Goal: Transaction & Acquisition: Subscribe to service/newsletter

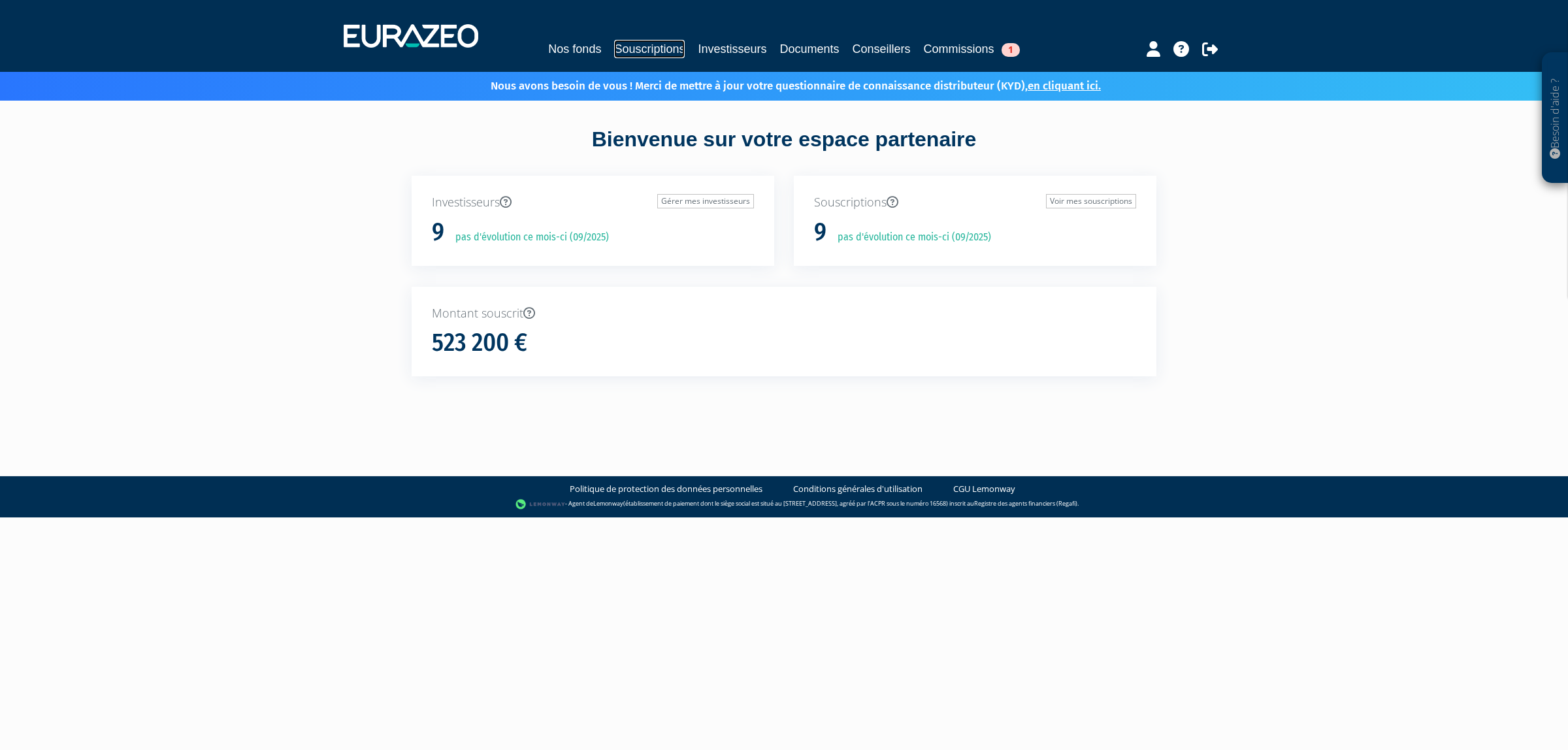
click at [627, 47] on link "Souscriptions" at bounding box center [649, 49] width 71 height 18
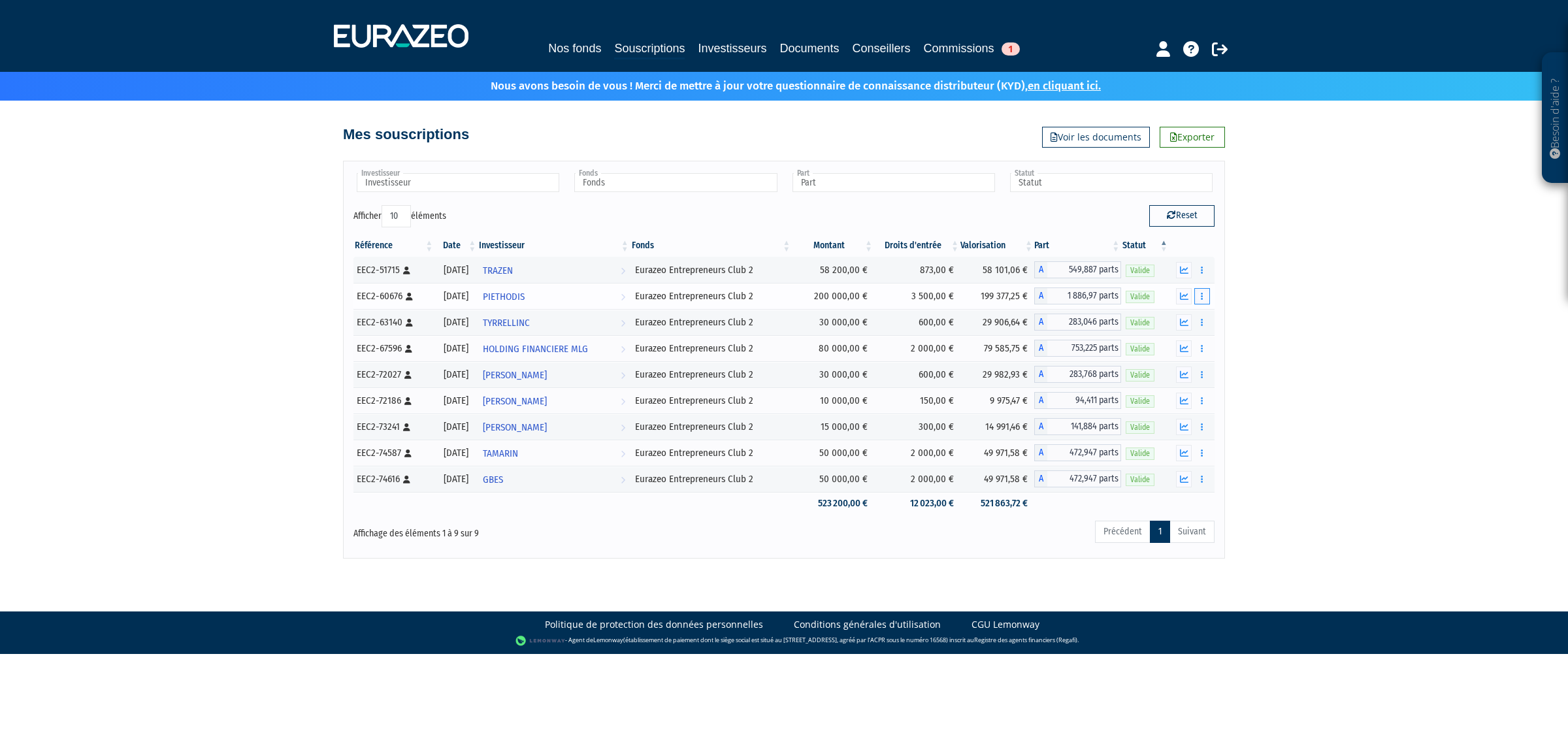
click at [1201, 297] on icon "button" at bounding box center [1202, 296] width 2 height 8
click at [1174, 315] on link "Documents" at bounding box center [1173, 320] width 65 height 22
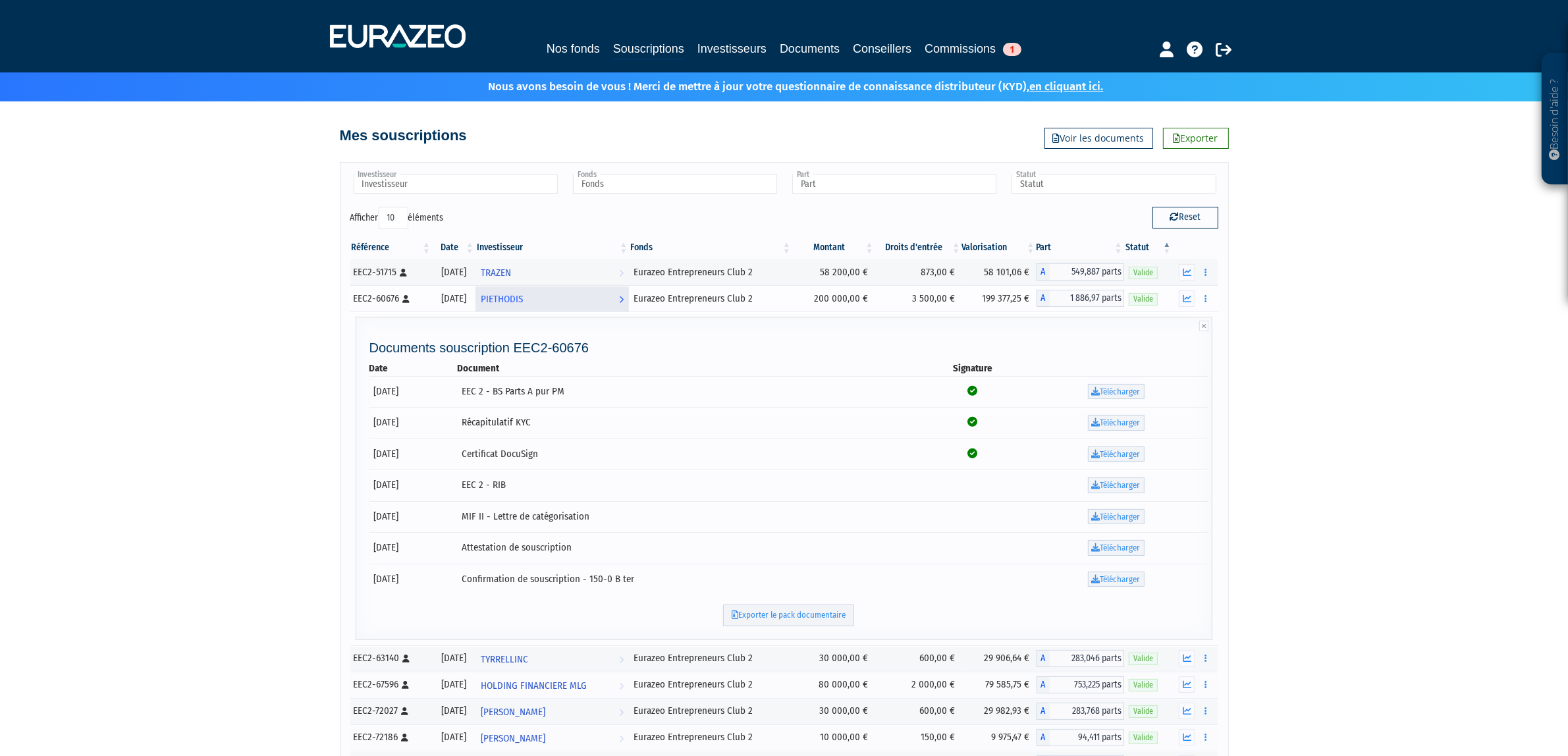
click at [564, 290] on link "PIETHODIS Voir l'investisseur" at bounding box center [552, 298] width 154 height 26
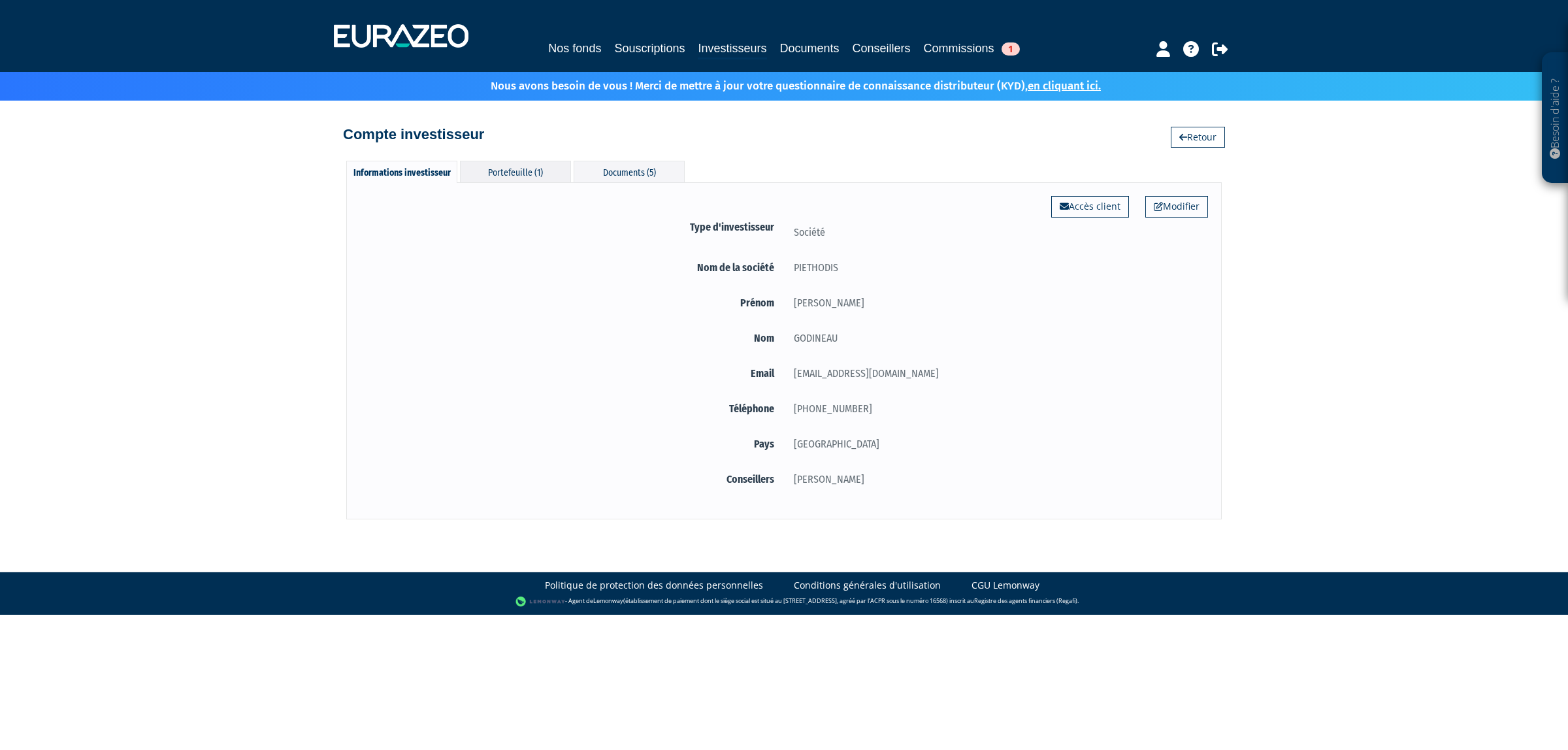
click at [516, 179] on div "Portefeuille (1)" at bounding box center [515, 172] width 111 height 22
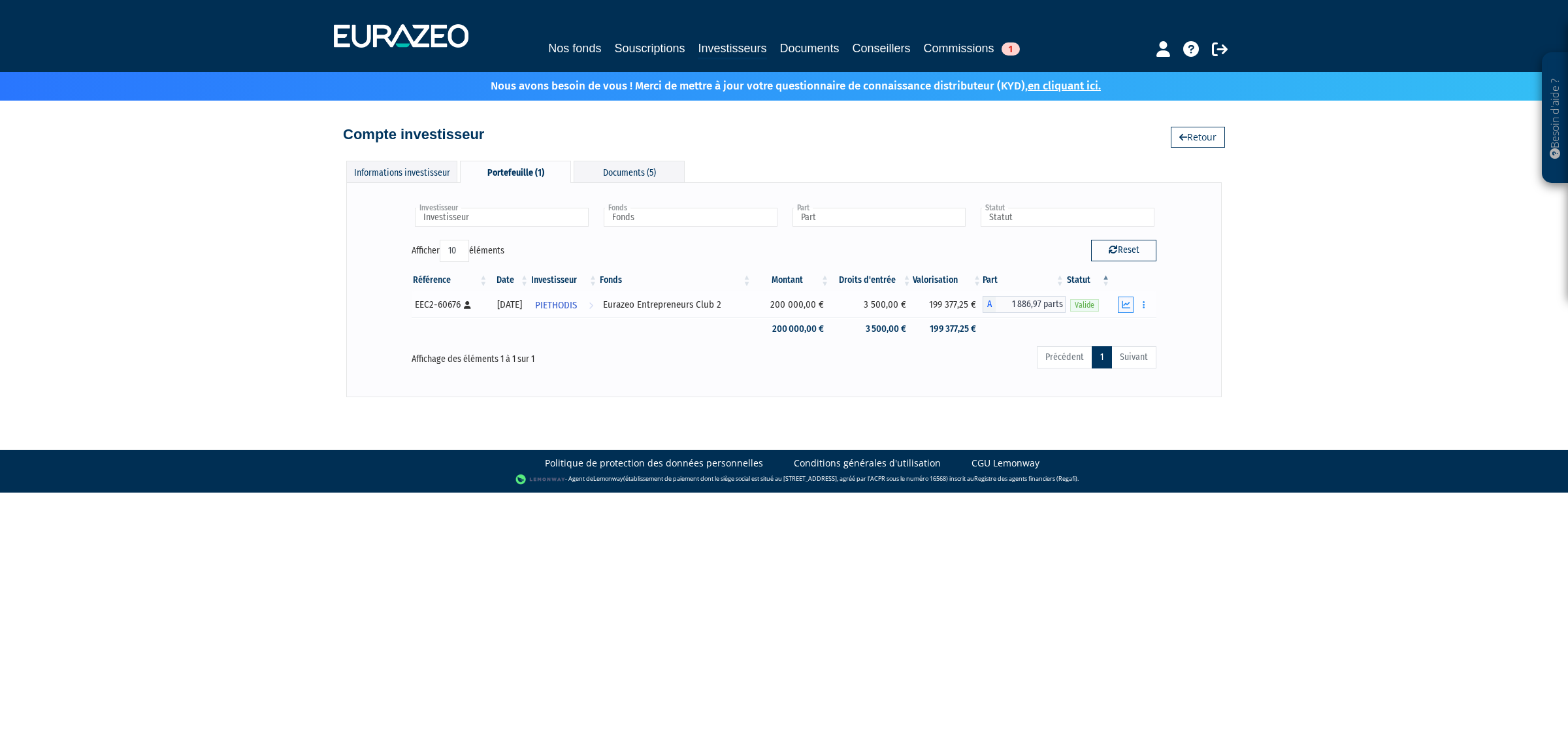
click at [1128, 308] on icon "button" at bounding box center [1126, 305] width 8 height 8
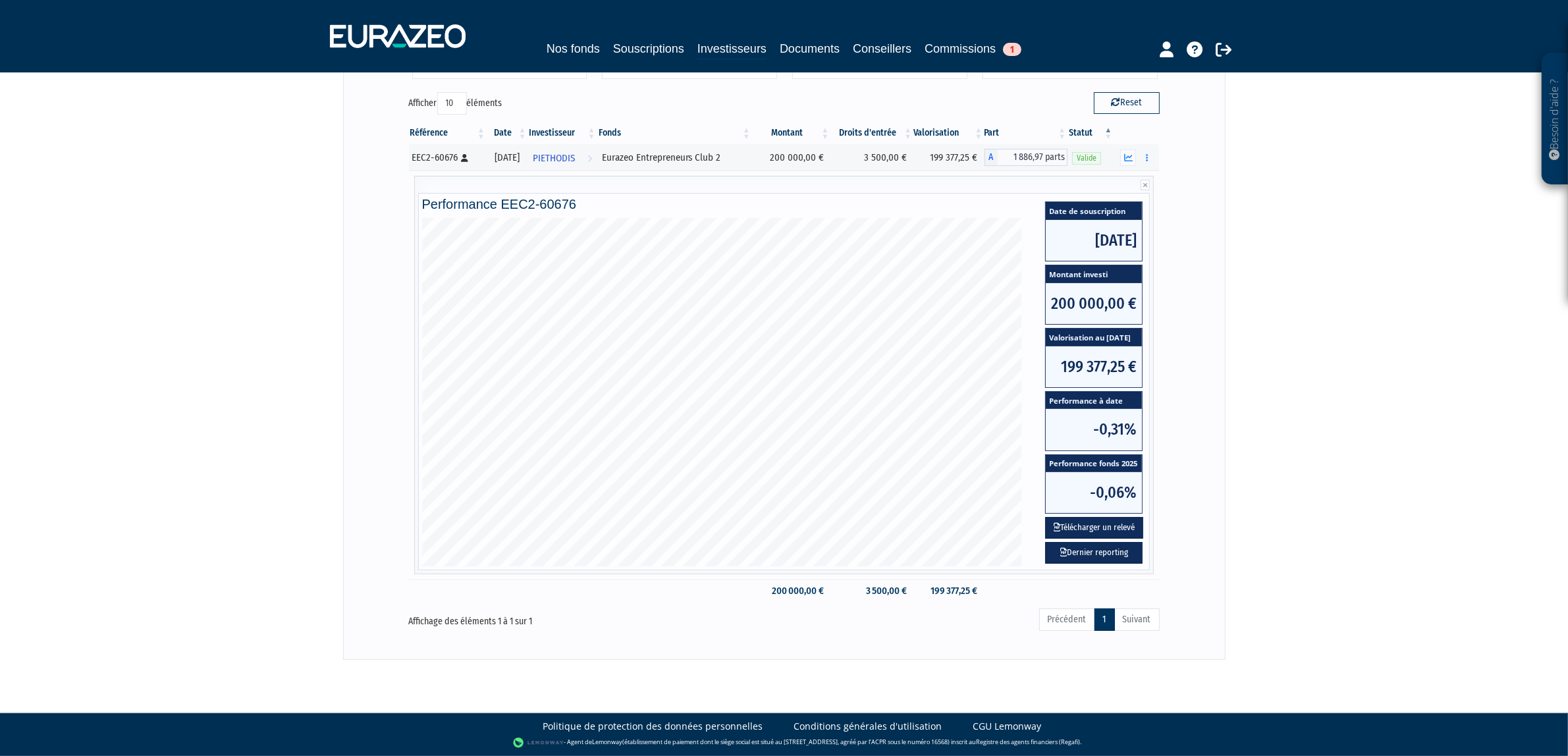
scroll to position [151, 0]
click at [1089, 522] on button "Télécharger un relevé" at bounding box center [1094, 527] width 98 height 22
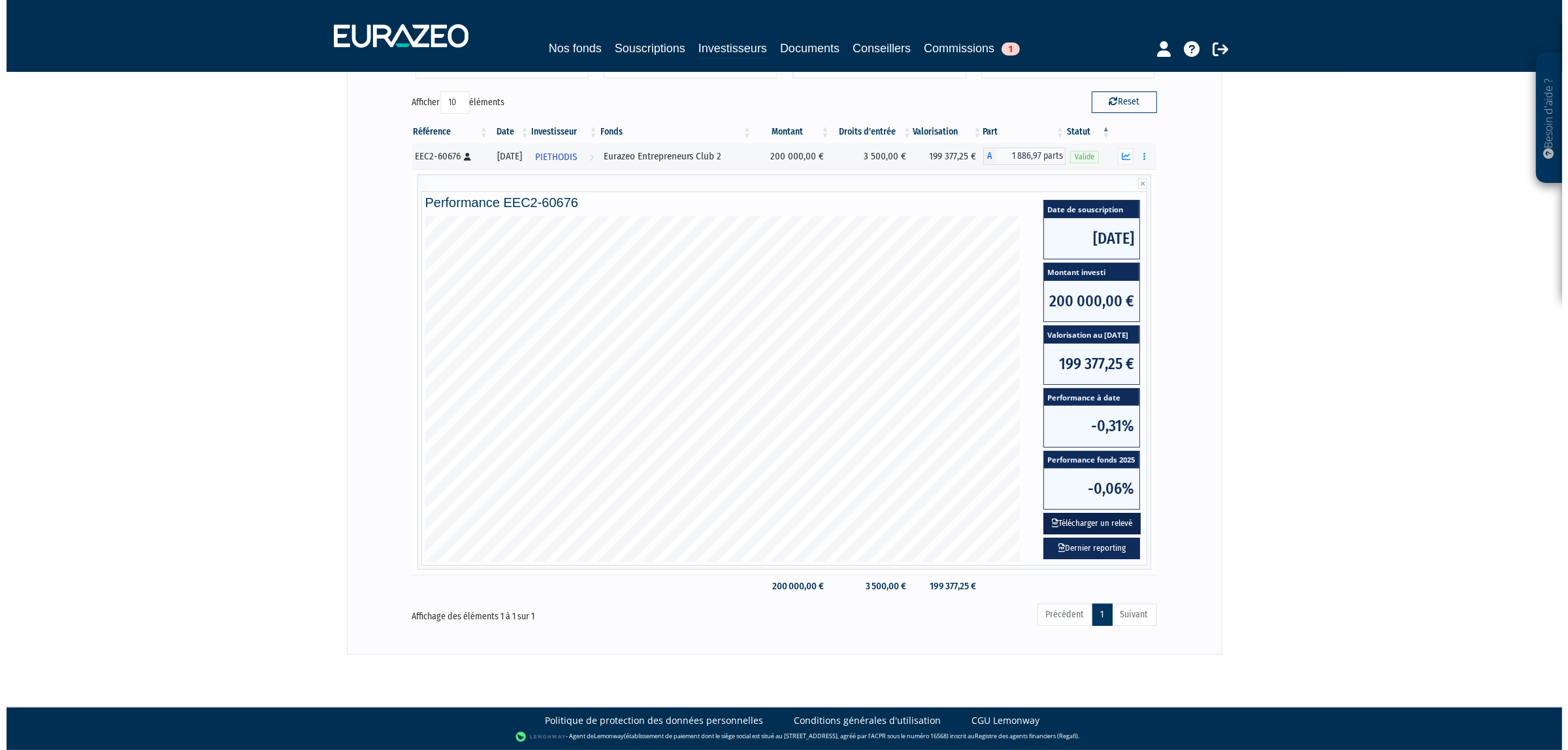
scroll to position [0, 0]
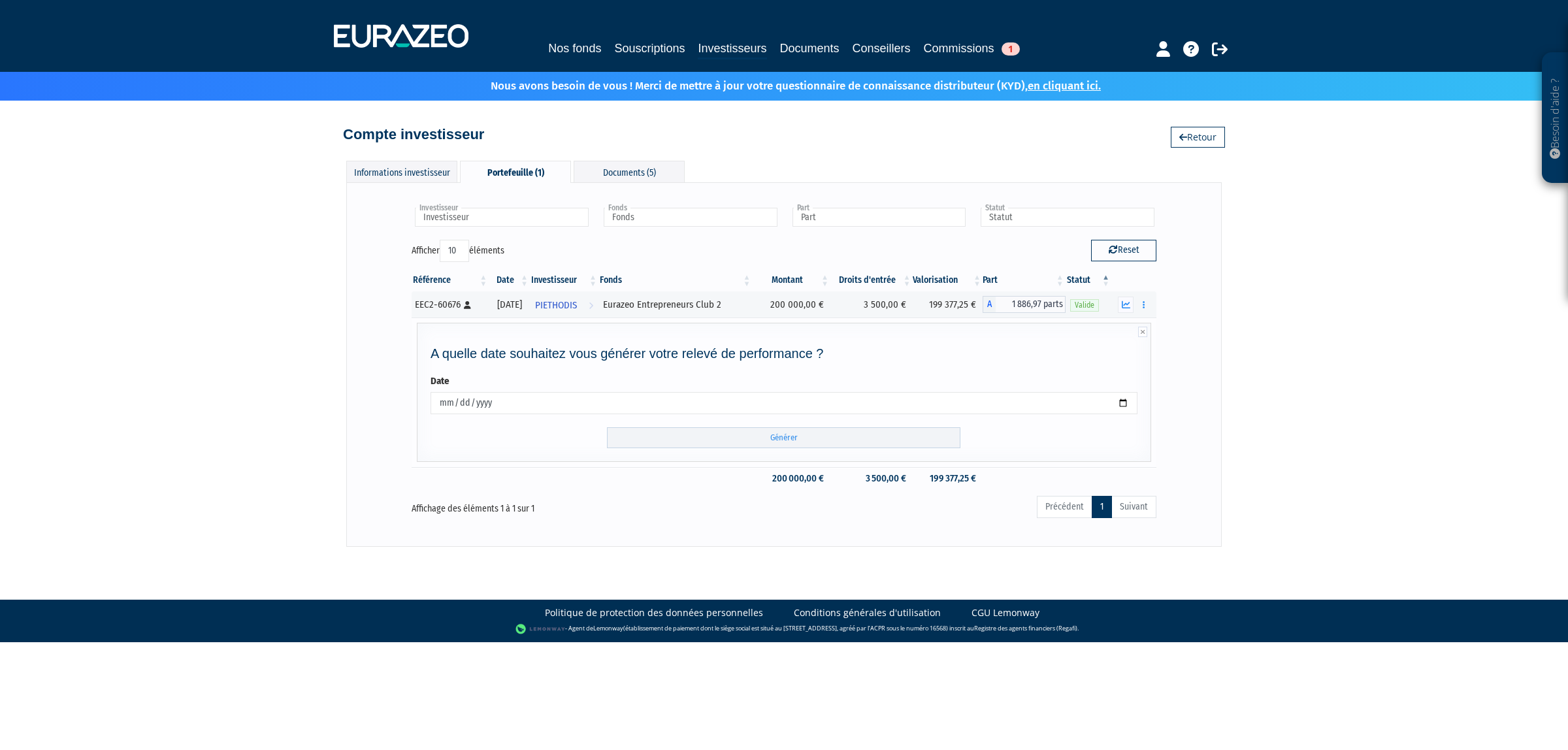
click at [729, 450] on div "A quelle date souhaitez vous générer votre relevé de performance ? Date 2025-09…" at bounding box center [784, 392] width 734 height 139
click at [732, 441] on input "Générer" at bounding box center [783, 438] width 353 height 22
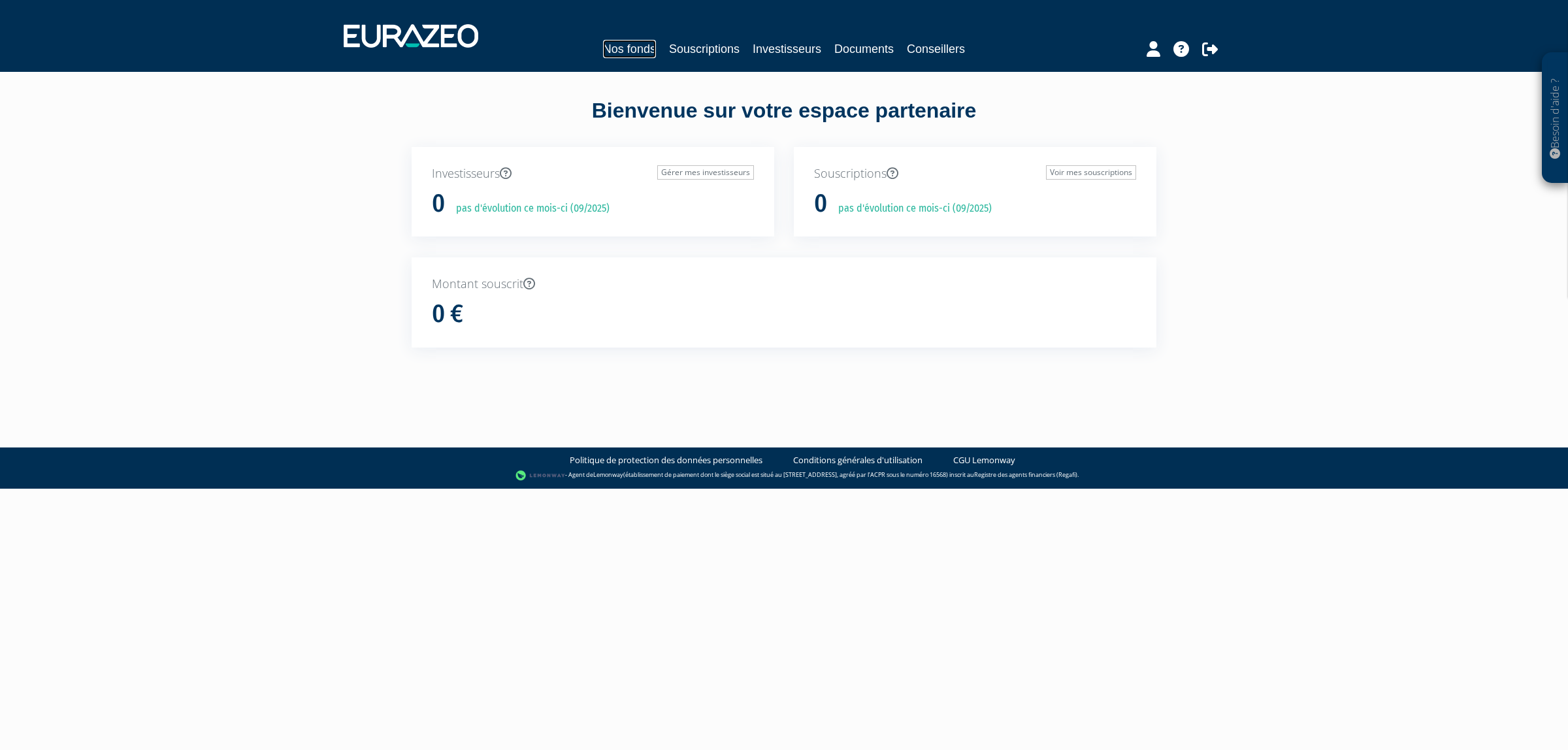
click at [631, 47] on link "Nos fonds" at bounding box center [628, 49] width 53 height 18
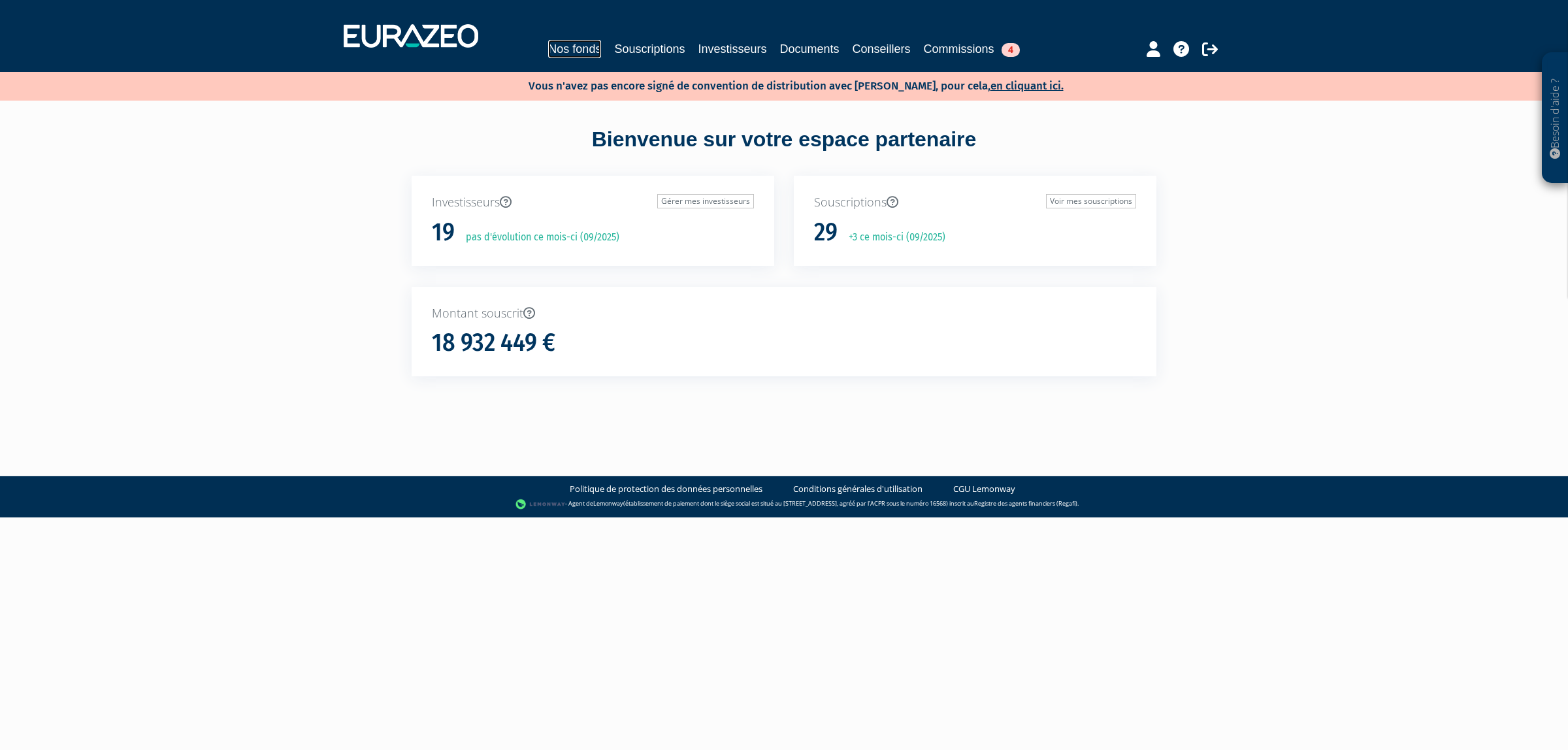
click at [558, 47] on link "Nos fonds" at bounding box center [574, 49] width 53 height 18
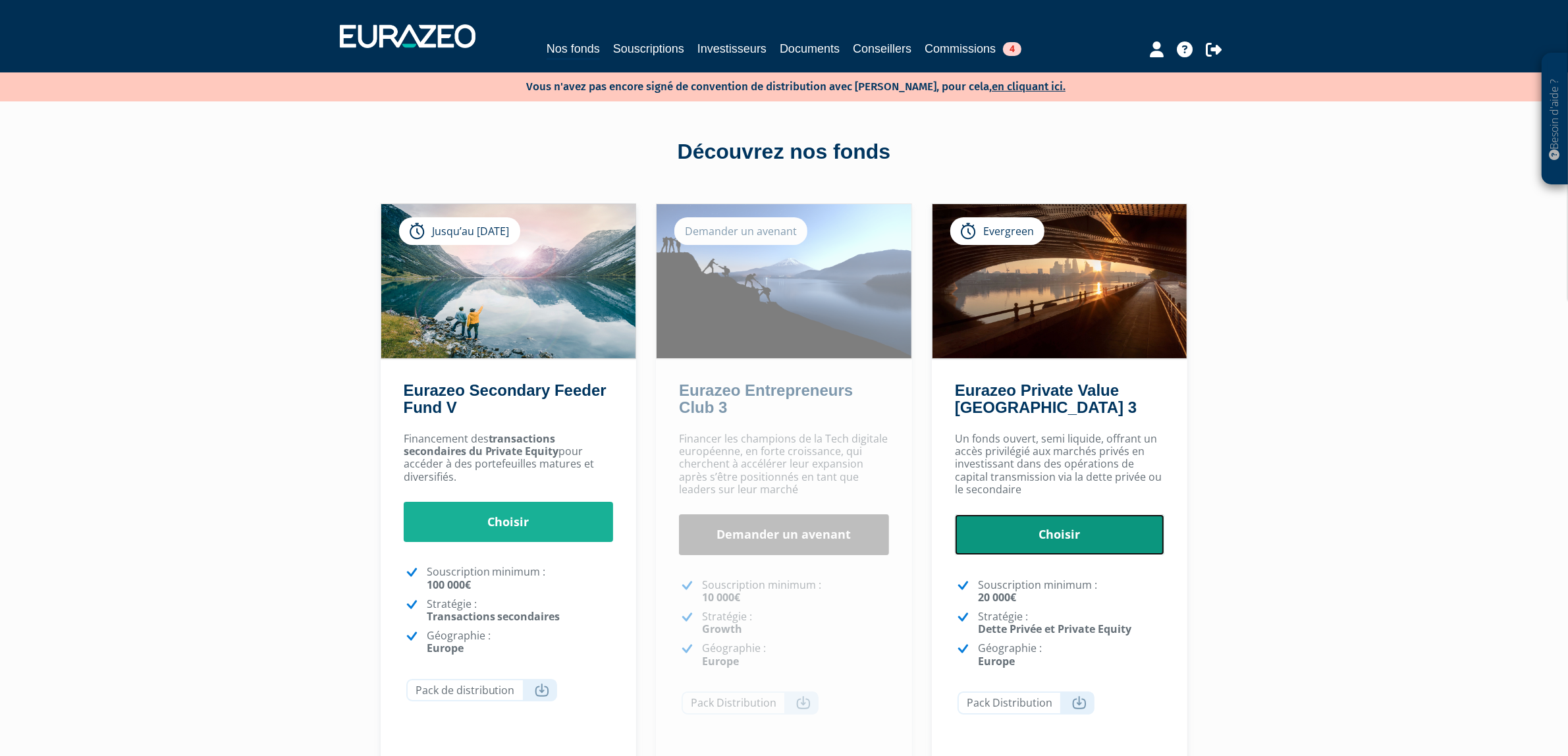
click at [1018, 535] on link "Choisir" at bounding box center [1060, 534] width 210 height 41
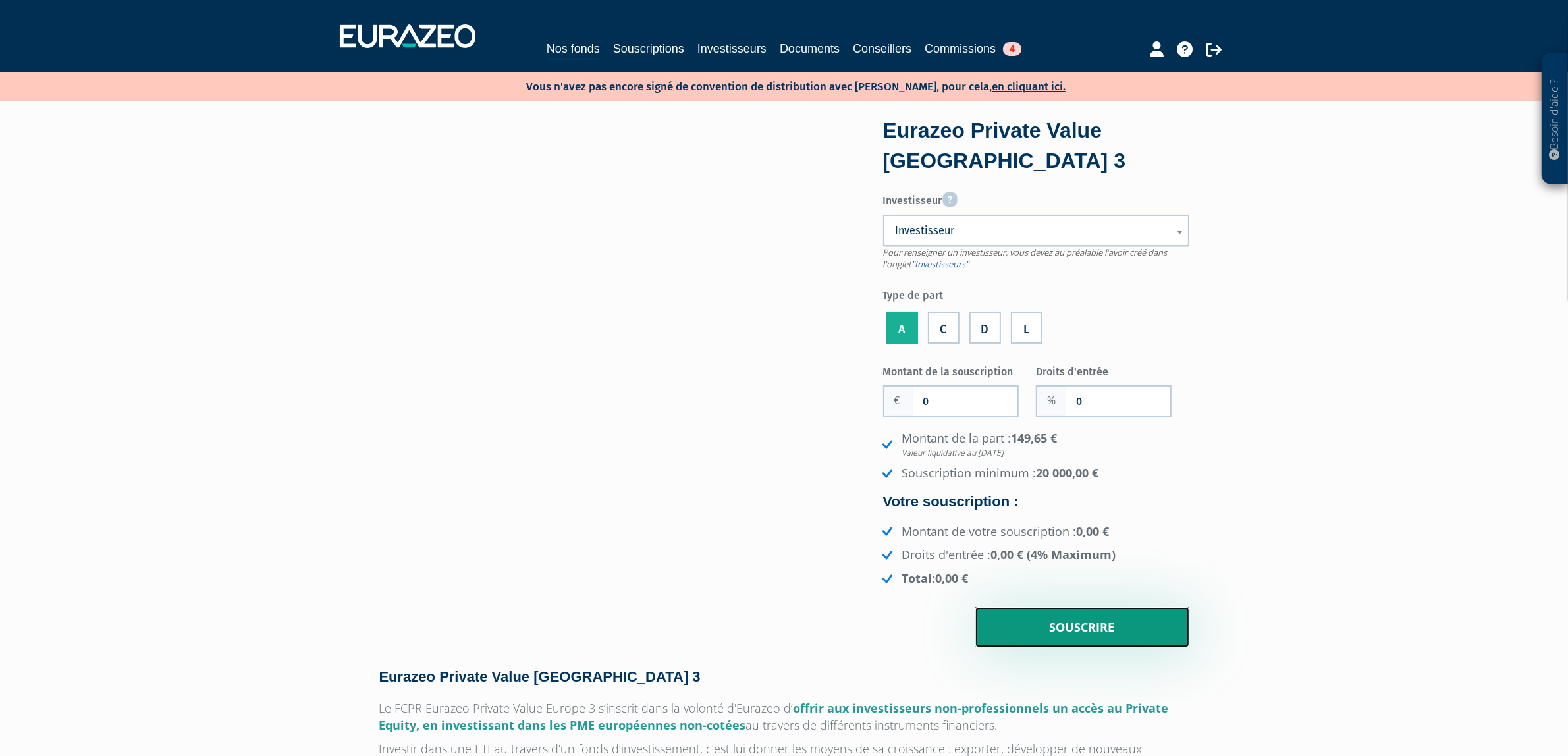
click at [1055, 609] on input "Souscrire" at bounding box center [1082, 627] width 214 height 41
click at [966, 194] on label "Investisseur" at bounding box center [1036, 198] width 306 height 22
click at [0, 0] on select "Bidule (Wadouachi Ines ) Blockpulse (mariel anne-sophie) BRAUX Baptiste" at bounding box center [0, 0] width 0 height 0
click at [969, 225] on span "Investisseur" at bounding box center [1028, 230] width 264 height 16
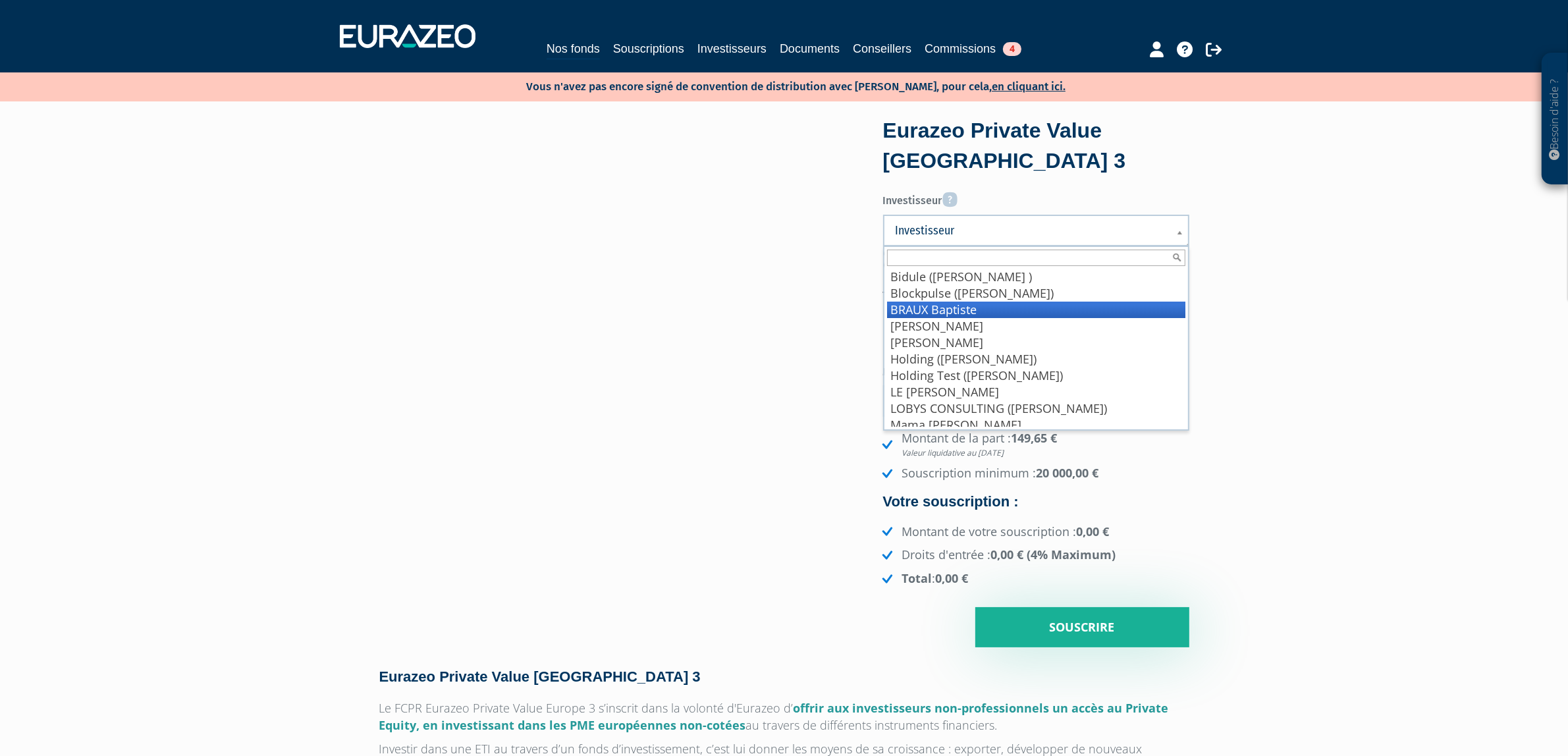
click at [953, 353] on li "Holding ([PERSON_NAME])" at bounding box center [1036, 359] width 299 height 17
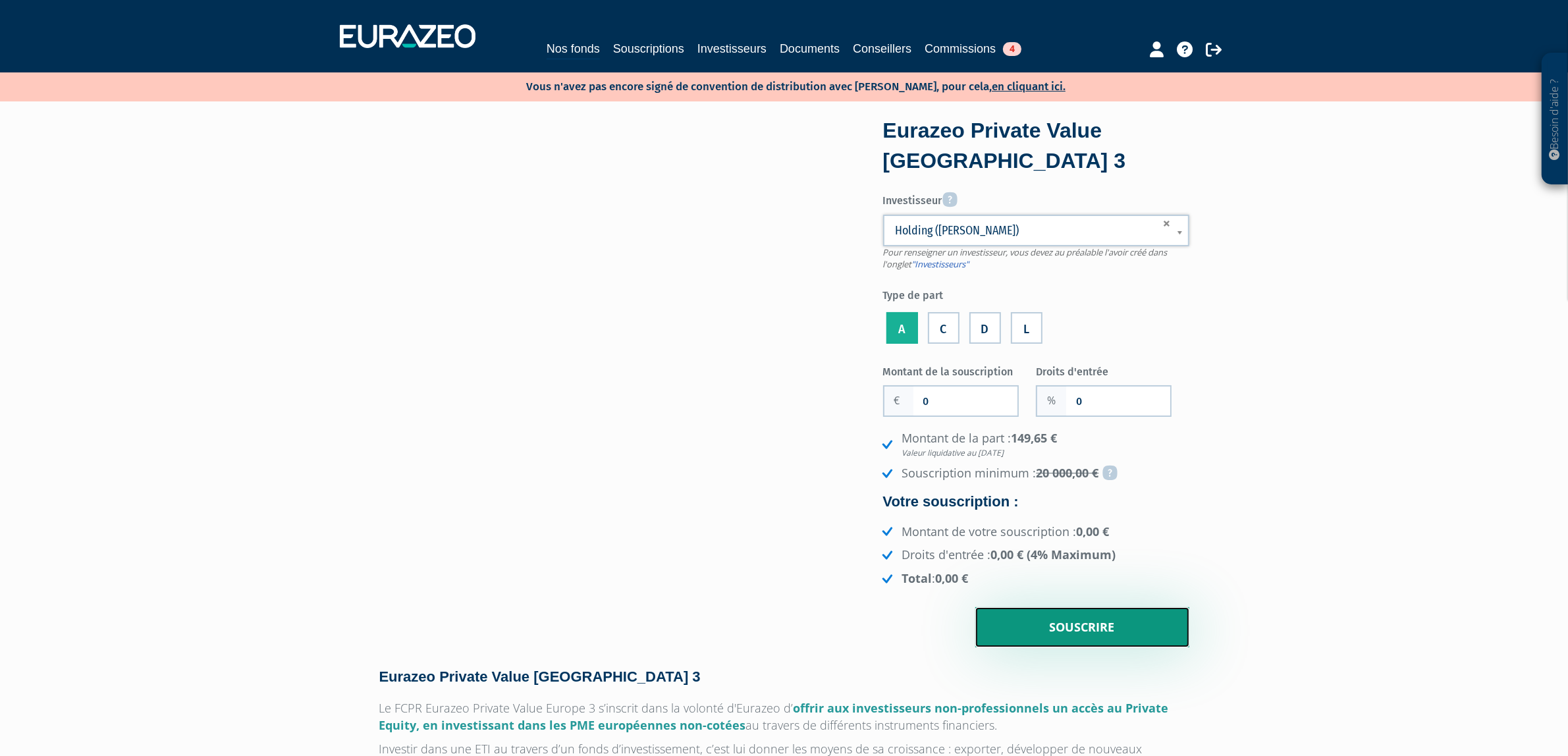
click at [1071, 614] on input "Souscrire" at bounding box center [1082, 627] width 214 height 41
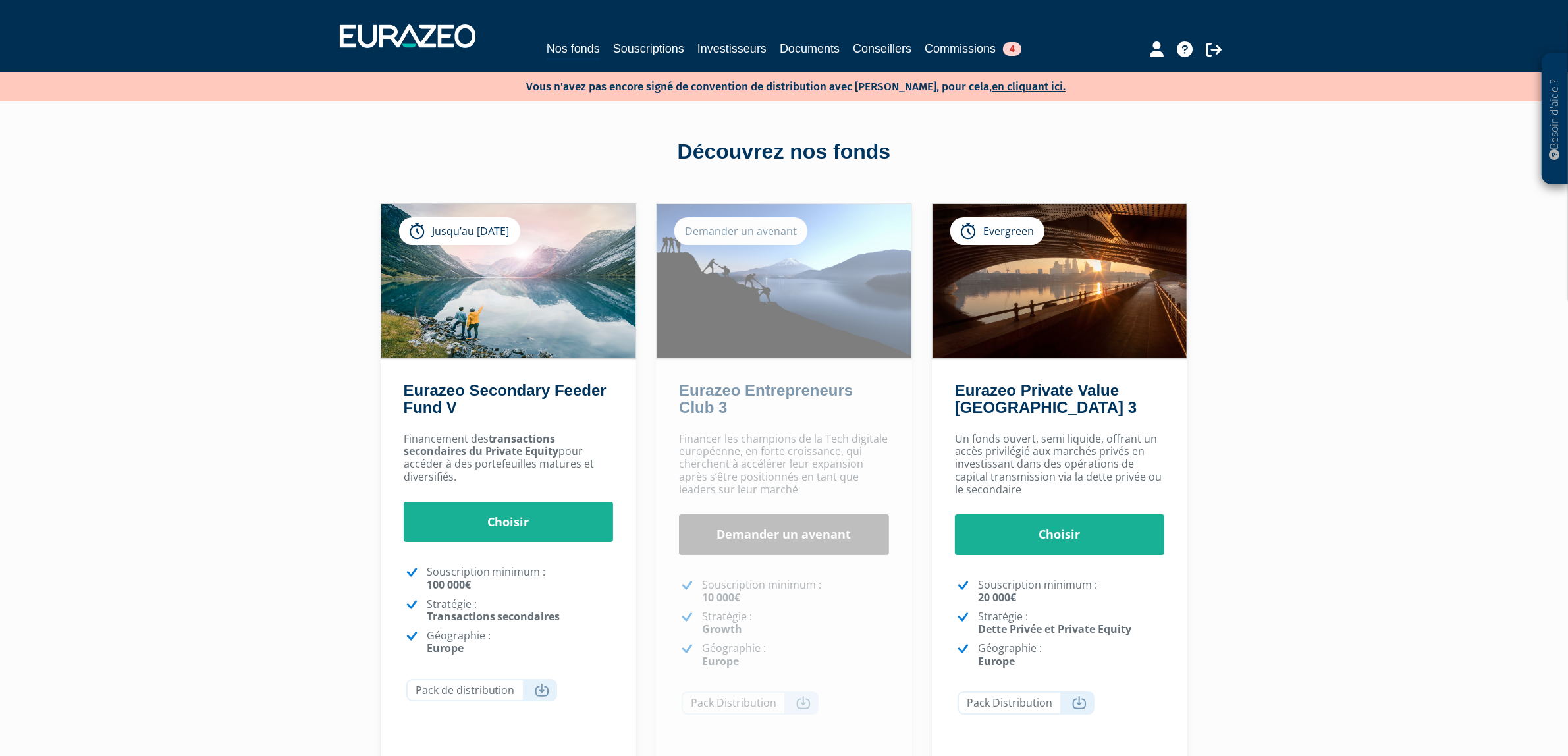
click at [1060, 505] on div "Un fonds ouvert, semi liquide, offrant un accès privilégié aux marchés privés e…" at bounding box center [1060, 597] width 256 height 344
click at [1059, 526] on link "Choisir" at bounding box center [1060, 534] width 210 height 41
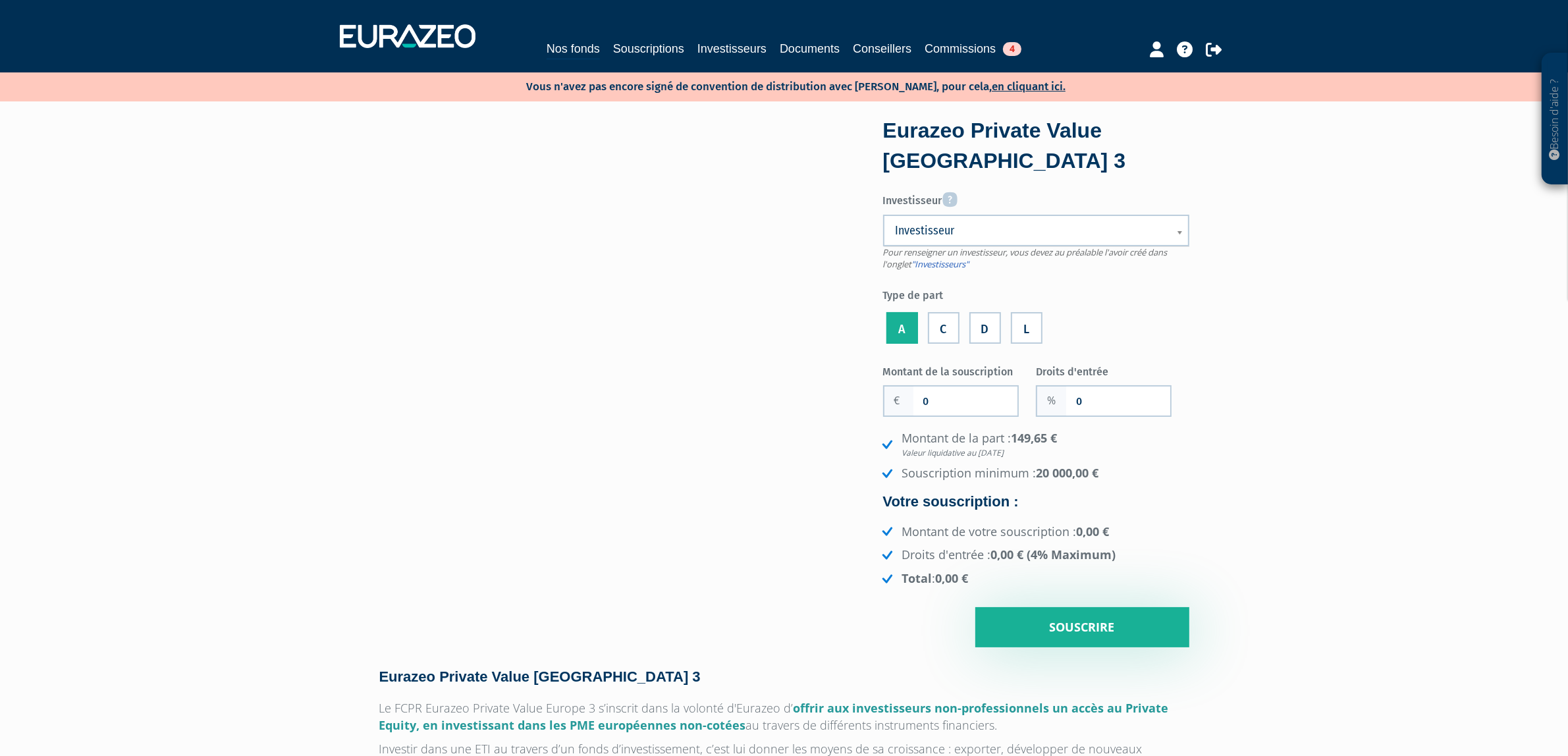
click at [988, 234] on span "Investisseur" at bounding box center [1028, 230] width 264 height 16
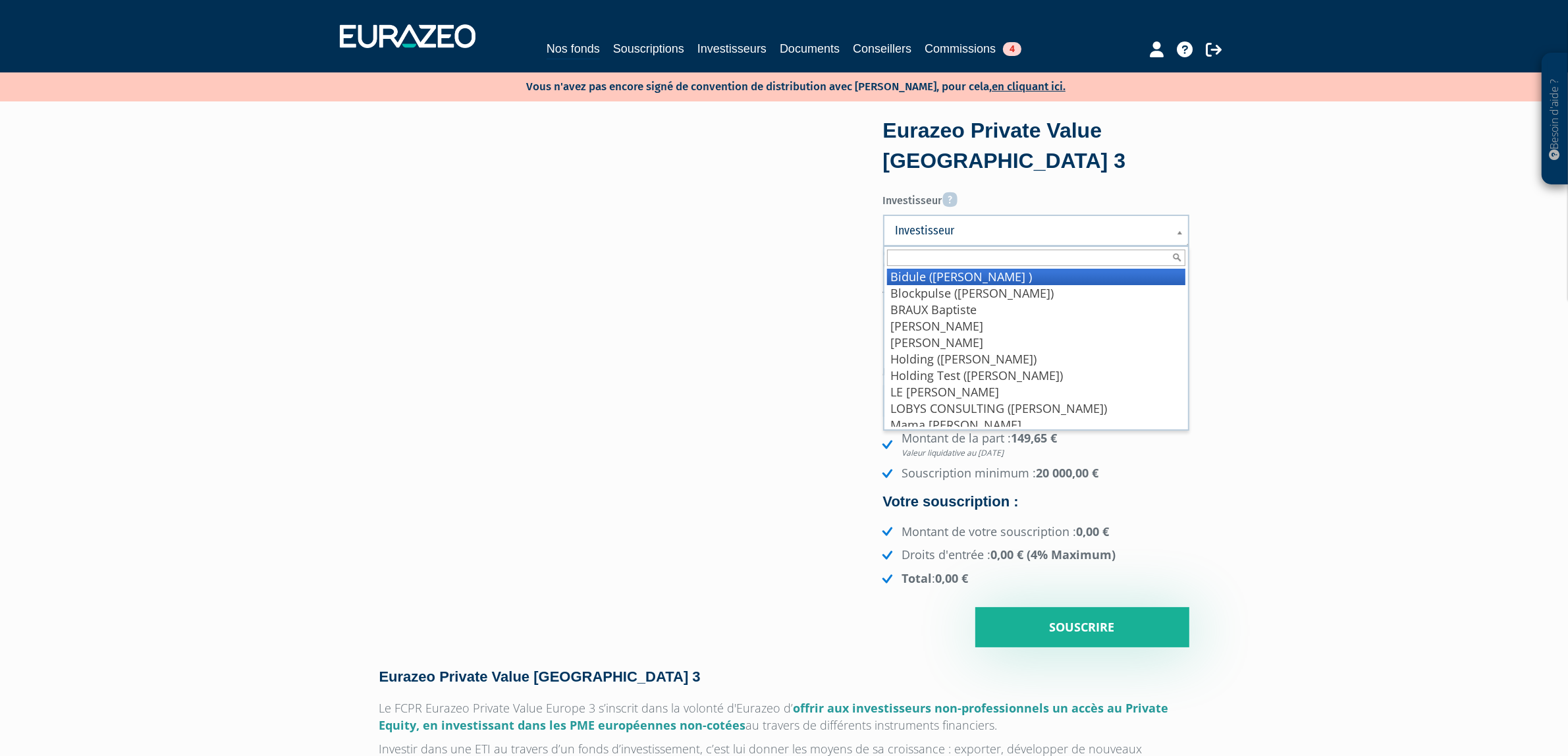
click at [989, 268] on li "Bidule (Wadouachi Ines )" at bounding box center [1036, 277] width 299 height 17
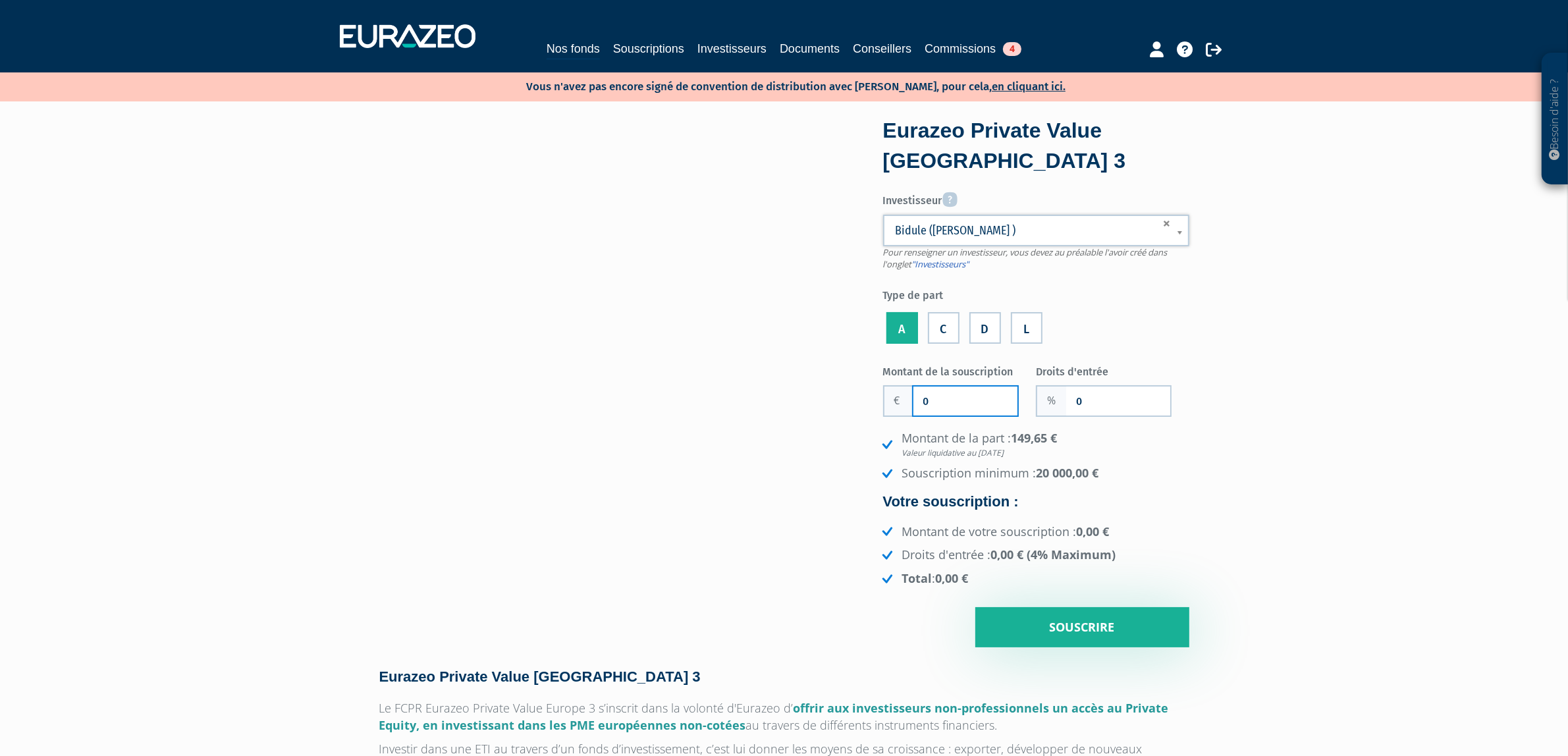
click at [975, 402] on input "0" at bounding box center [966, 400] width 104 height 29
type input "20 000"
type input "4.0000"
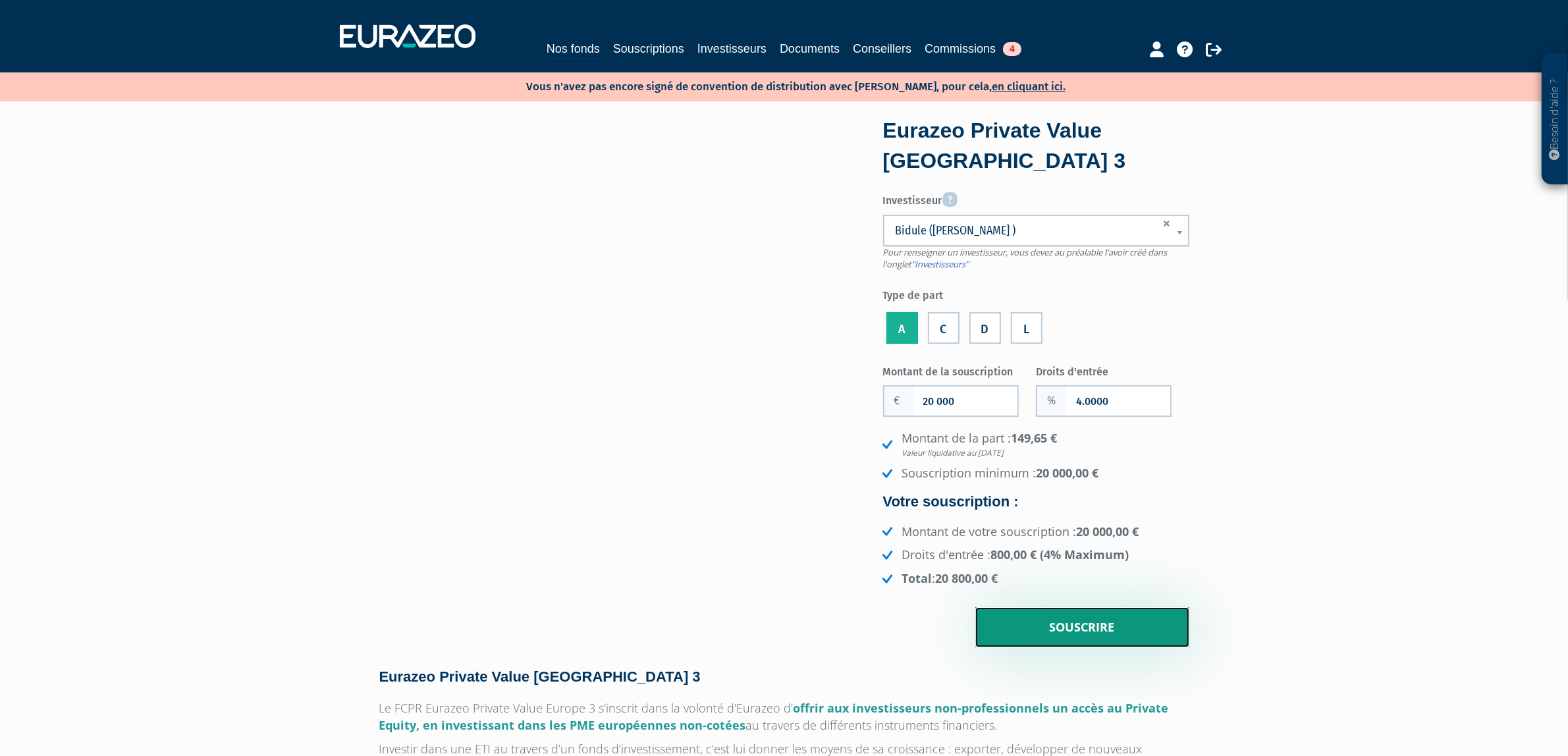
click at [1110, 620] on input "Souscrire" at bounding box center [1082, 627] width 214 height 41
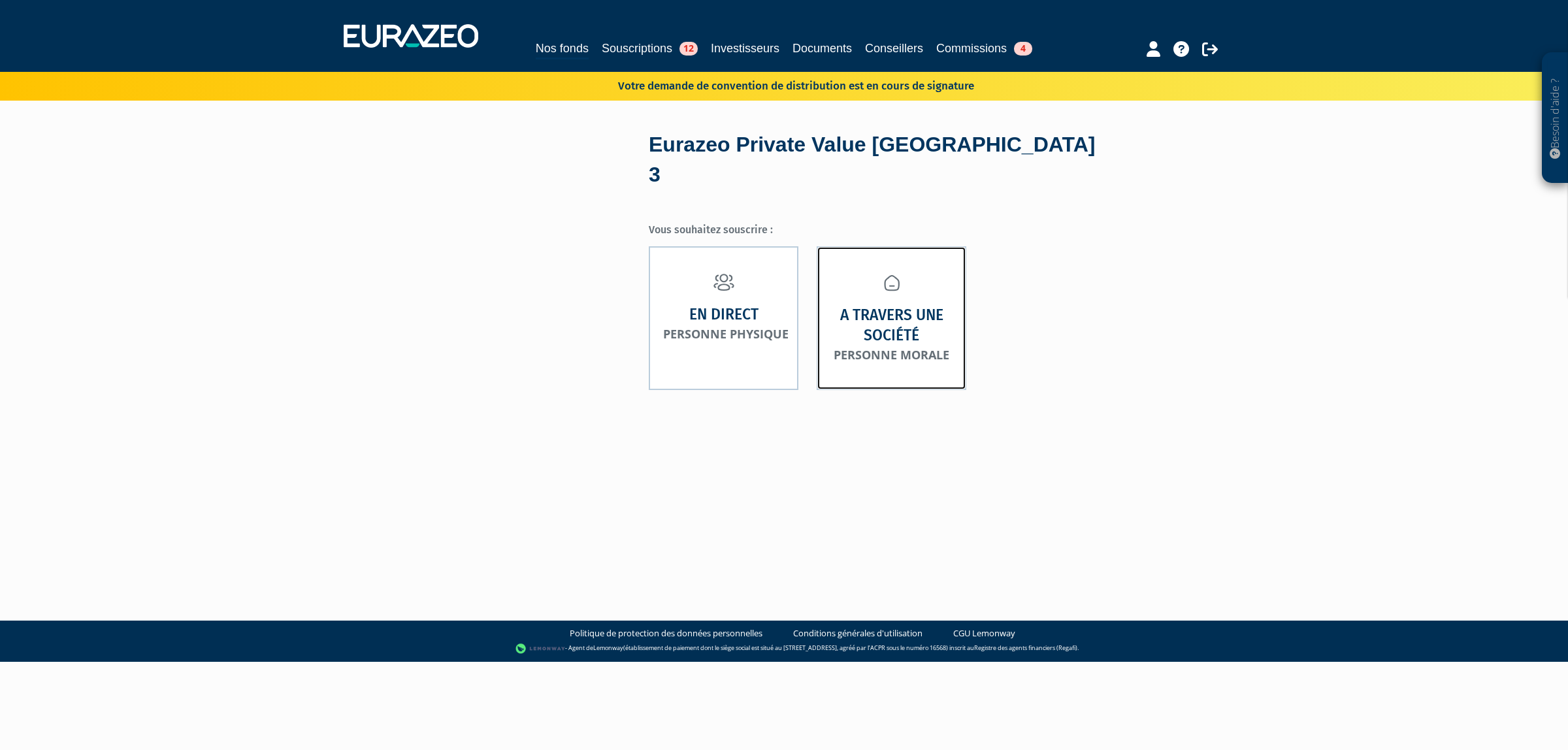
click at [848, 269] on link "A travers une société Personne morale" at bounding box center [890, 317] width 149 height 143
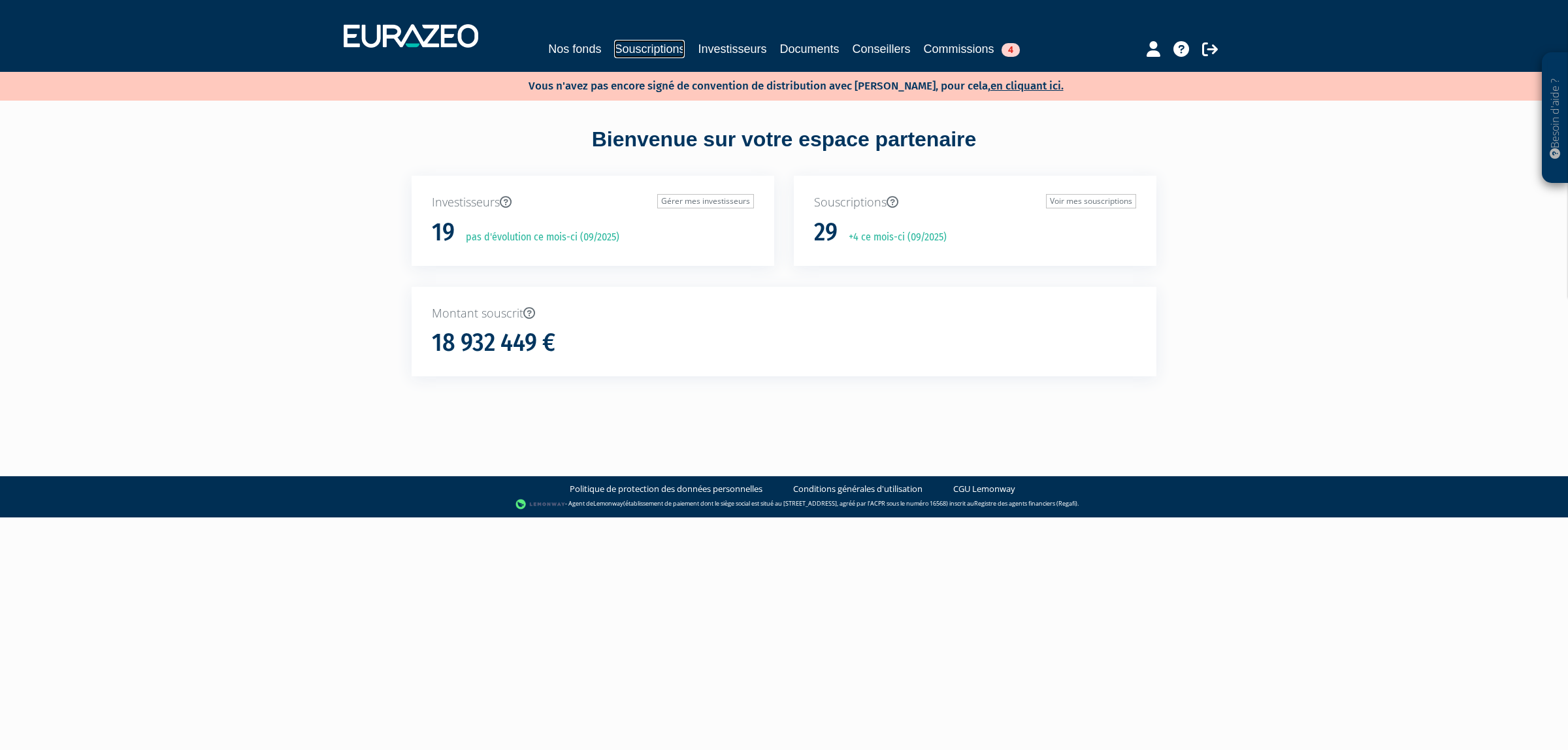
click at [633, 49] on link "Souscriptions" at bounding box center [649, 49] width 71 height 18
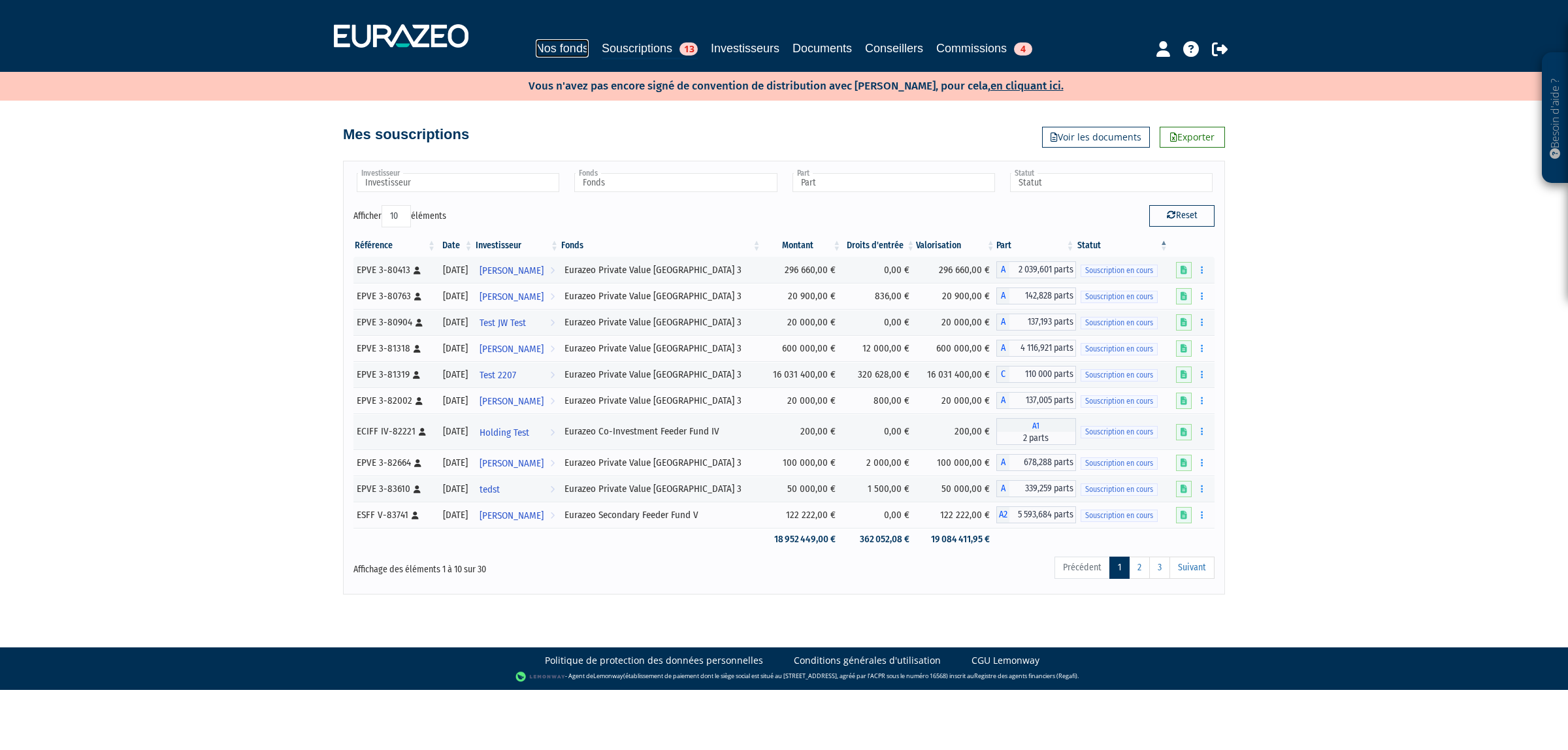
click at [542, 47] on link "Nos fonds" at bounding box center [562, 48] width 53 height 18
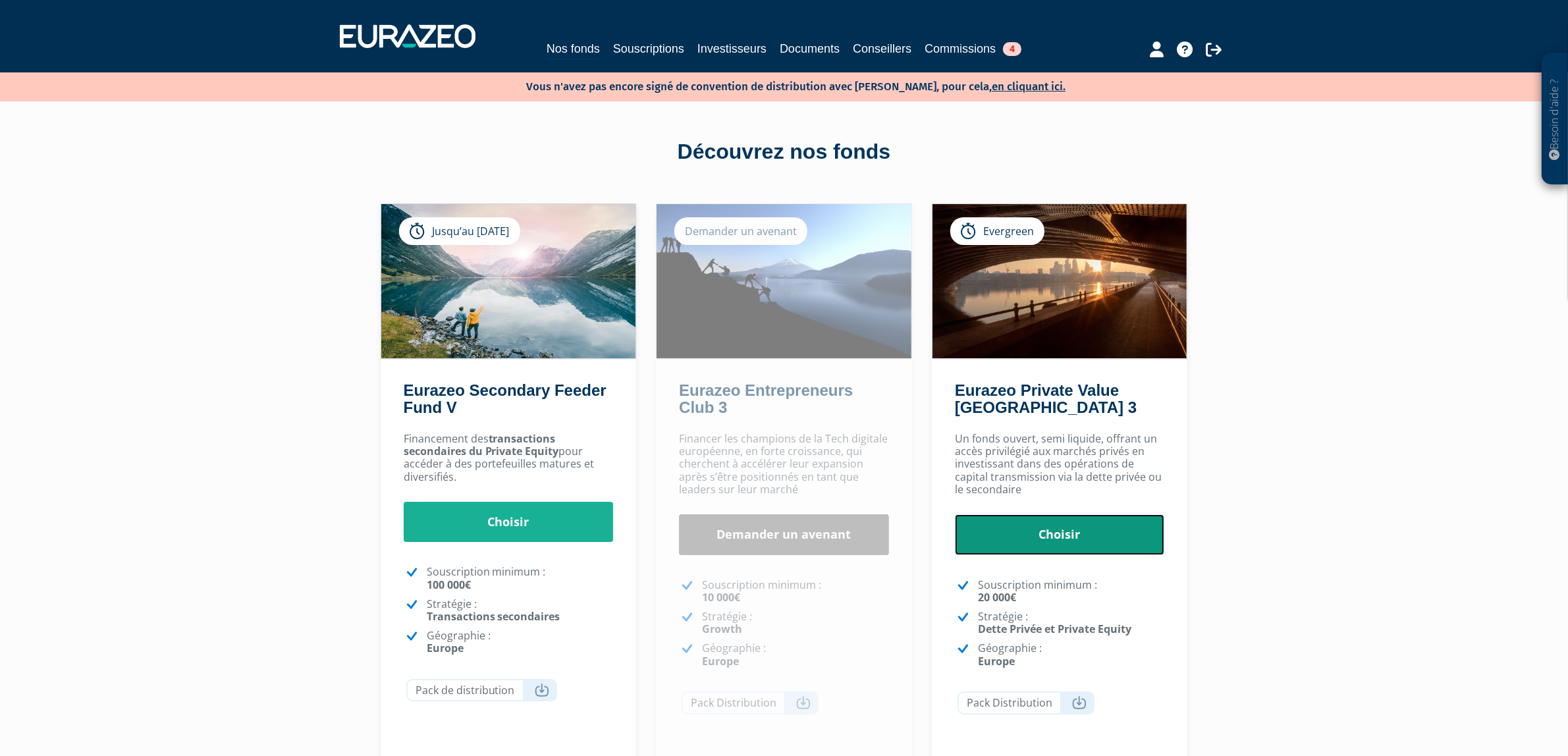
click at [1028, 529] on link "Choisir" at bounding box center [1060, 534] width 210 height 41
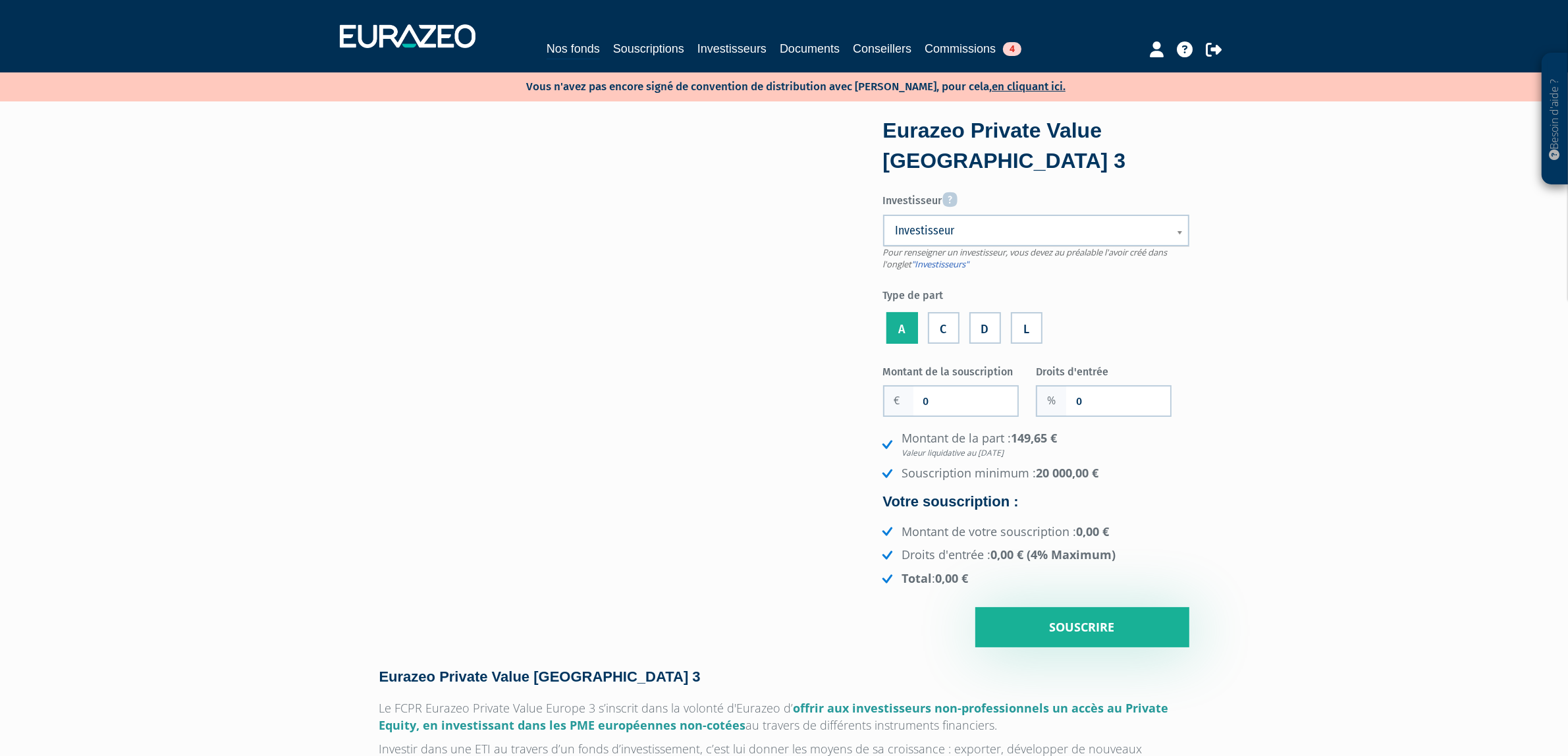
click at [1025, 238] on link "Investisseur" at bounding box center [1036, 230] width 306 height 32
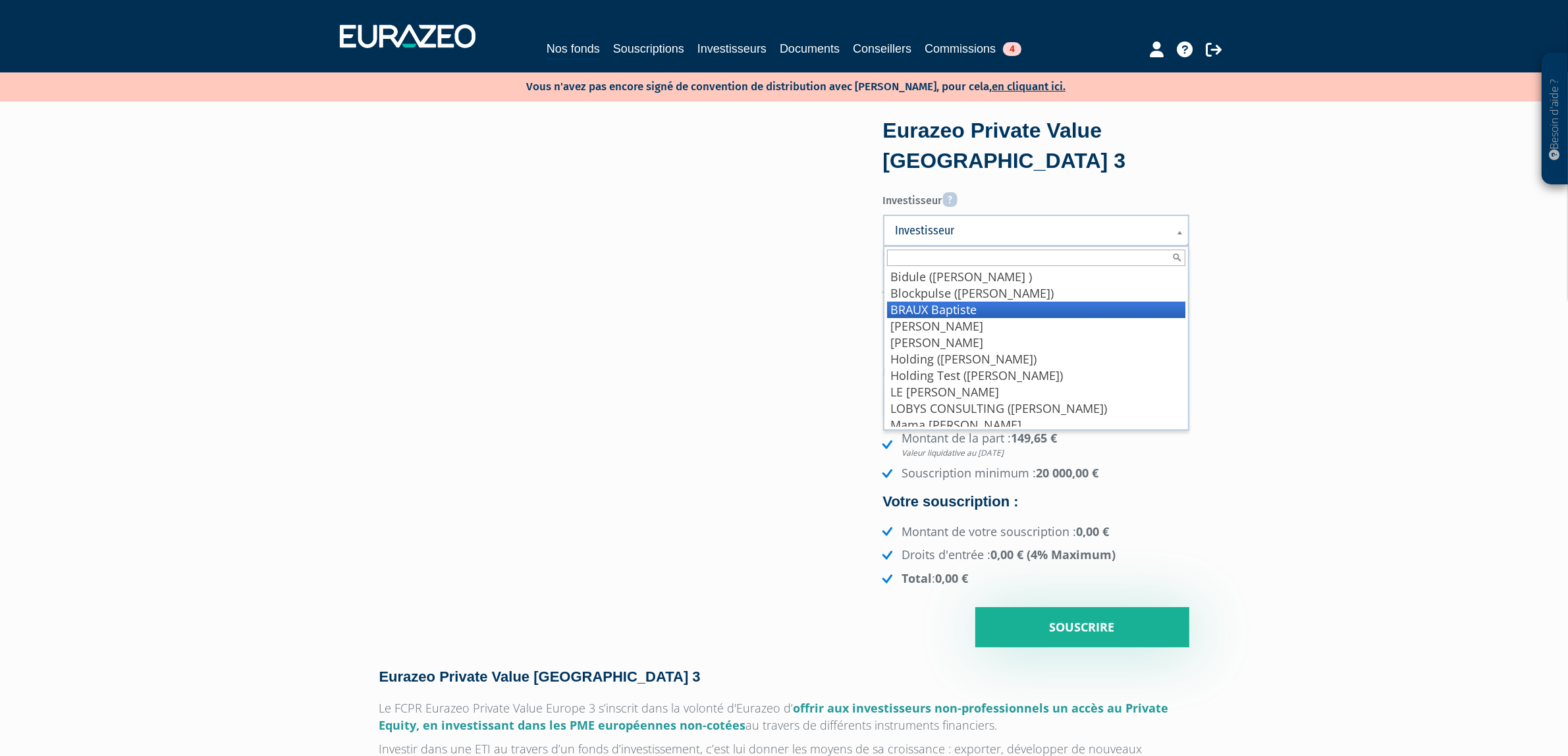
click at [965, 301] on li "BRAUX Baptiste" at bounding box center [1036, 309] width 299 height 17
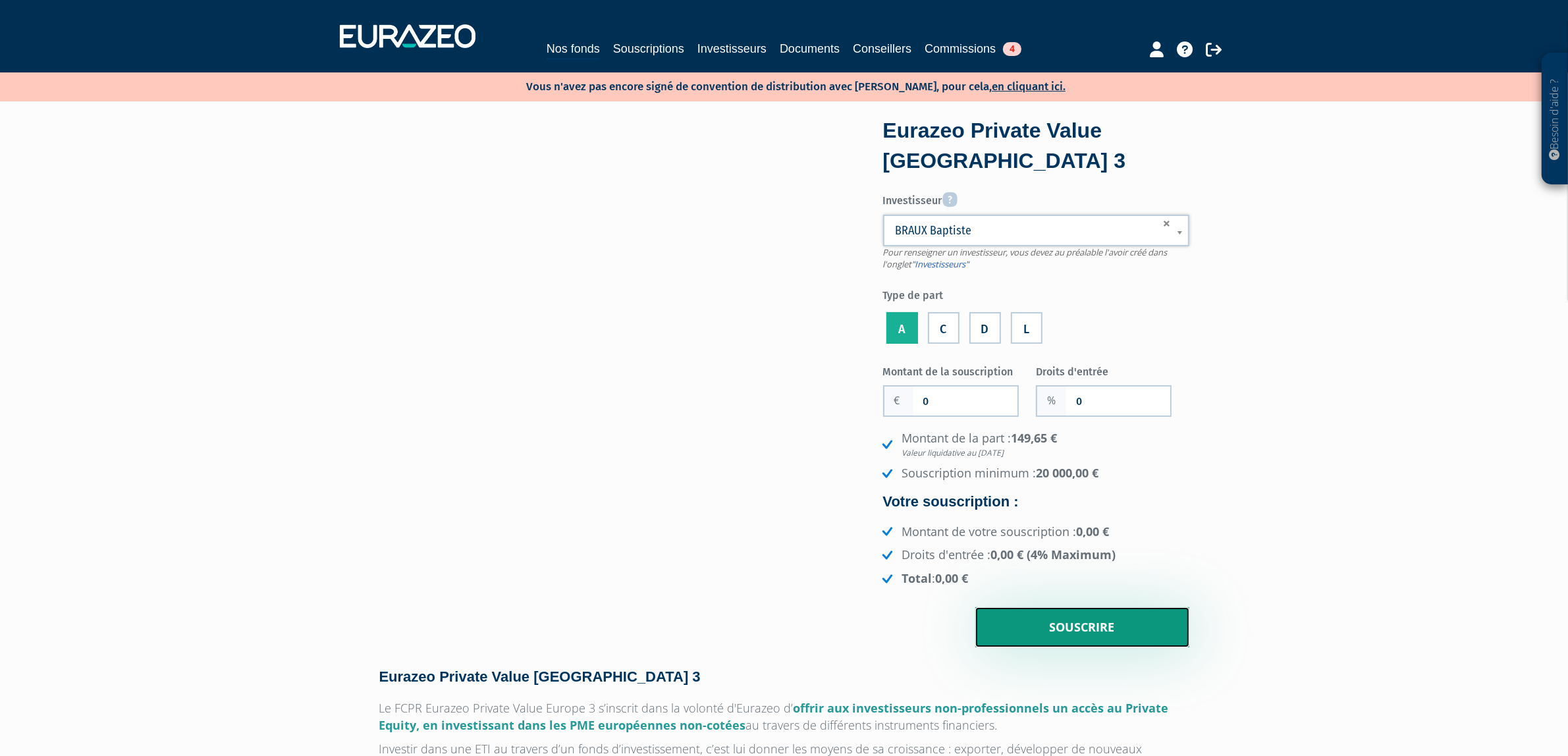
click at [1068, 612] on input "Souscrire" at bounding box center [1082, 627] width 214 height 41
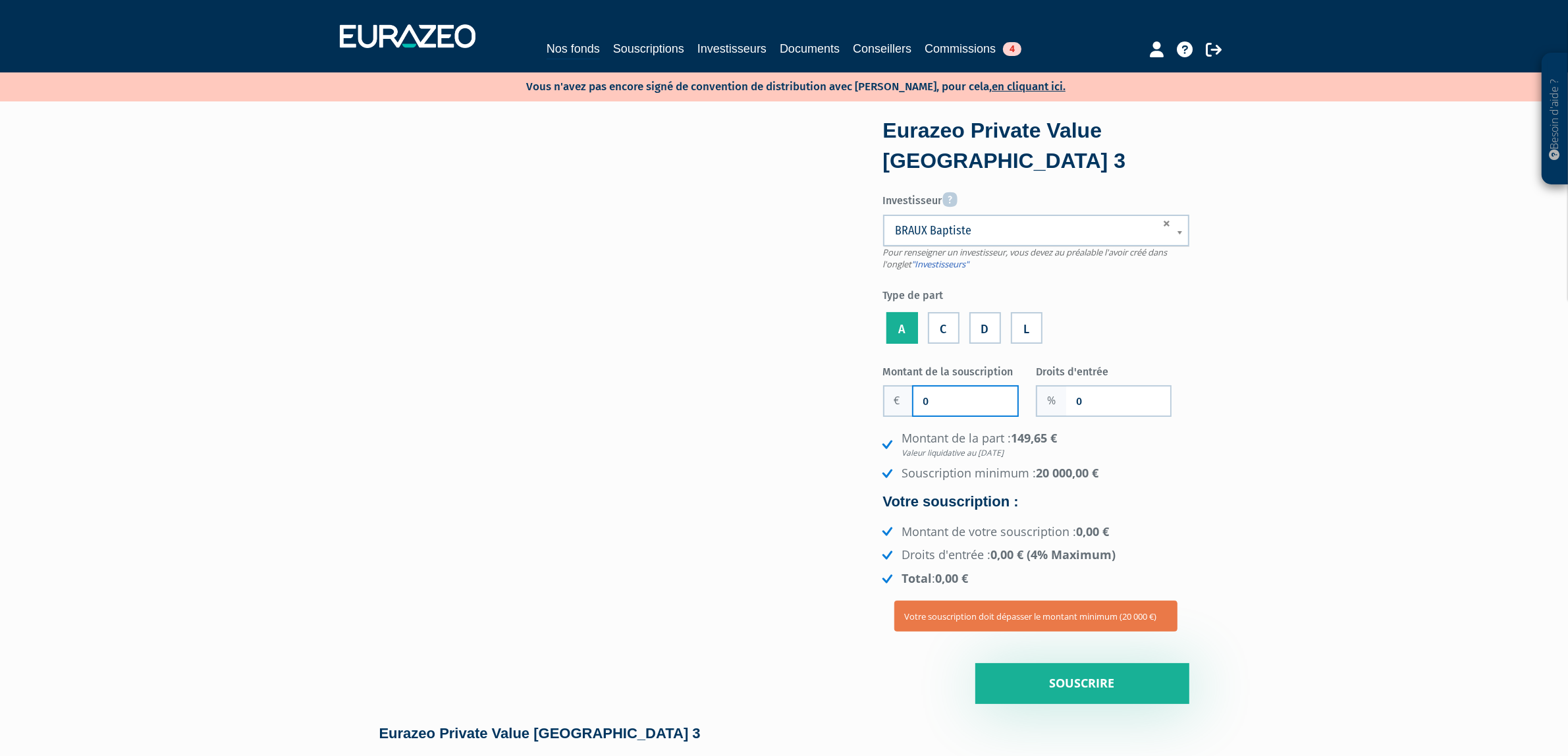
click at [934, 413] on input "0" at bounding box center [966, 400] width 104 height 29
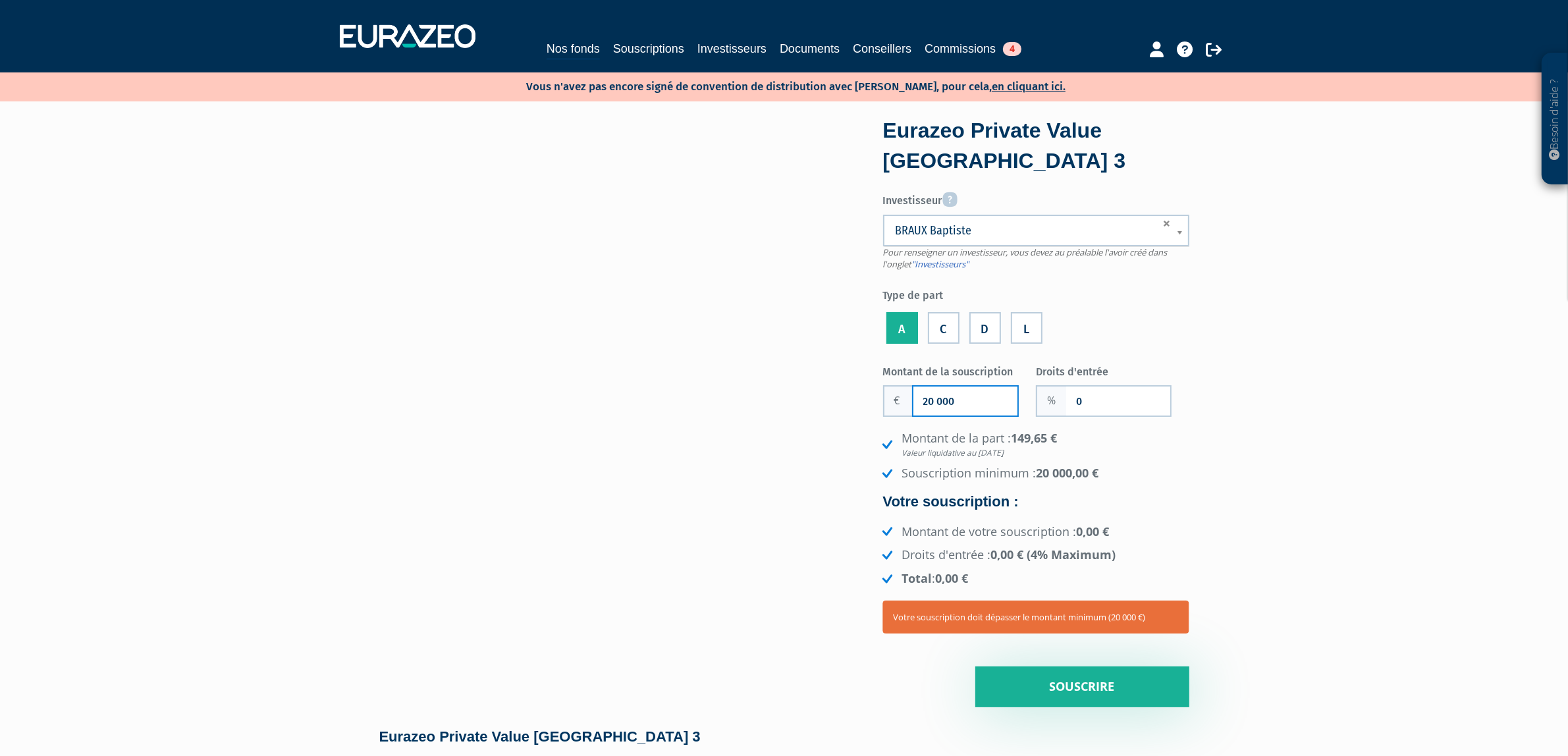
type input "20 000"
type input "2"
click at [1100, 728] on h4 "Eurazeo Private Value [GEOGRAPHIC_DATA] 3" at bounding box center [784, 736] width 810 height 16
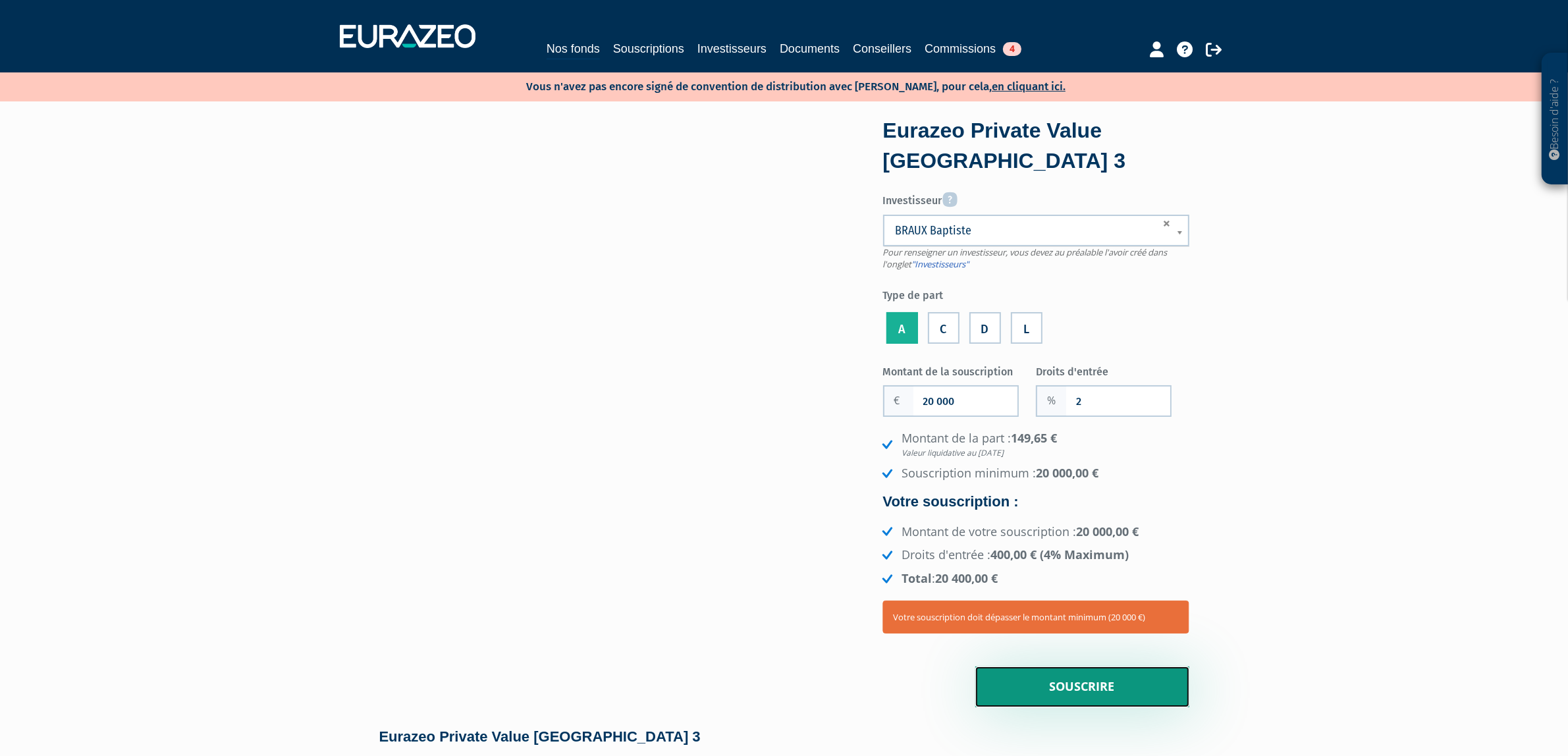
click at [1065, 705] on input "Souscrire" at bounding box center [1082, 686] width 214 height 41
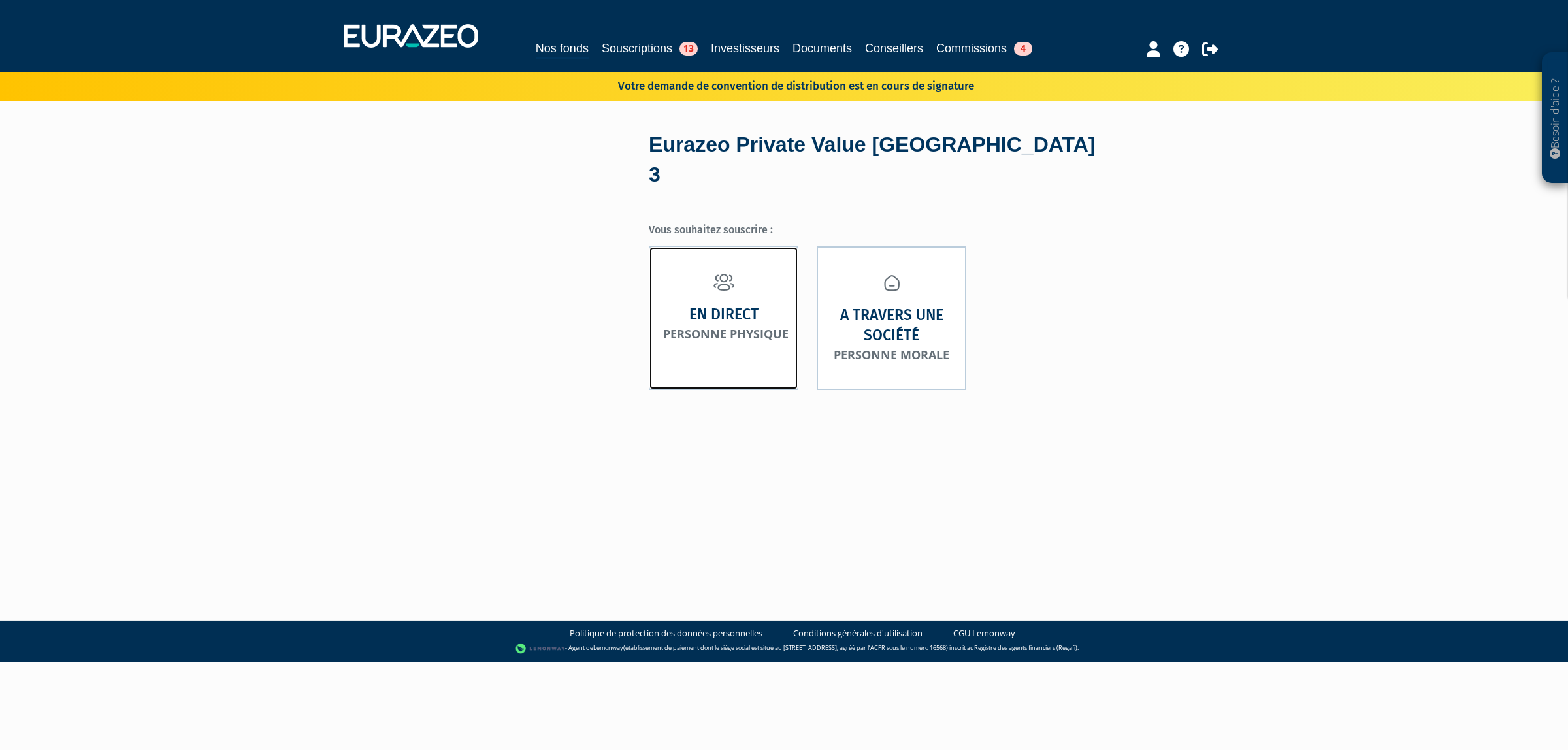
click at [762, 314] on link "En direct Personne physique" at bounding box center [723, 317] width 149 height 143
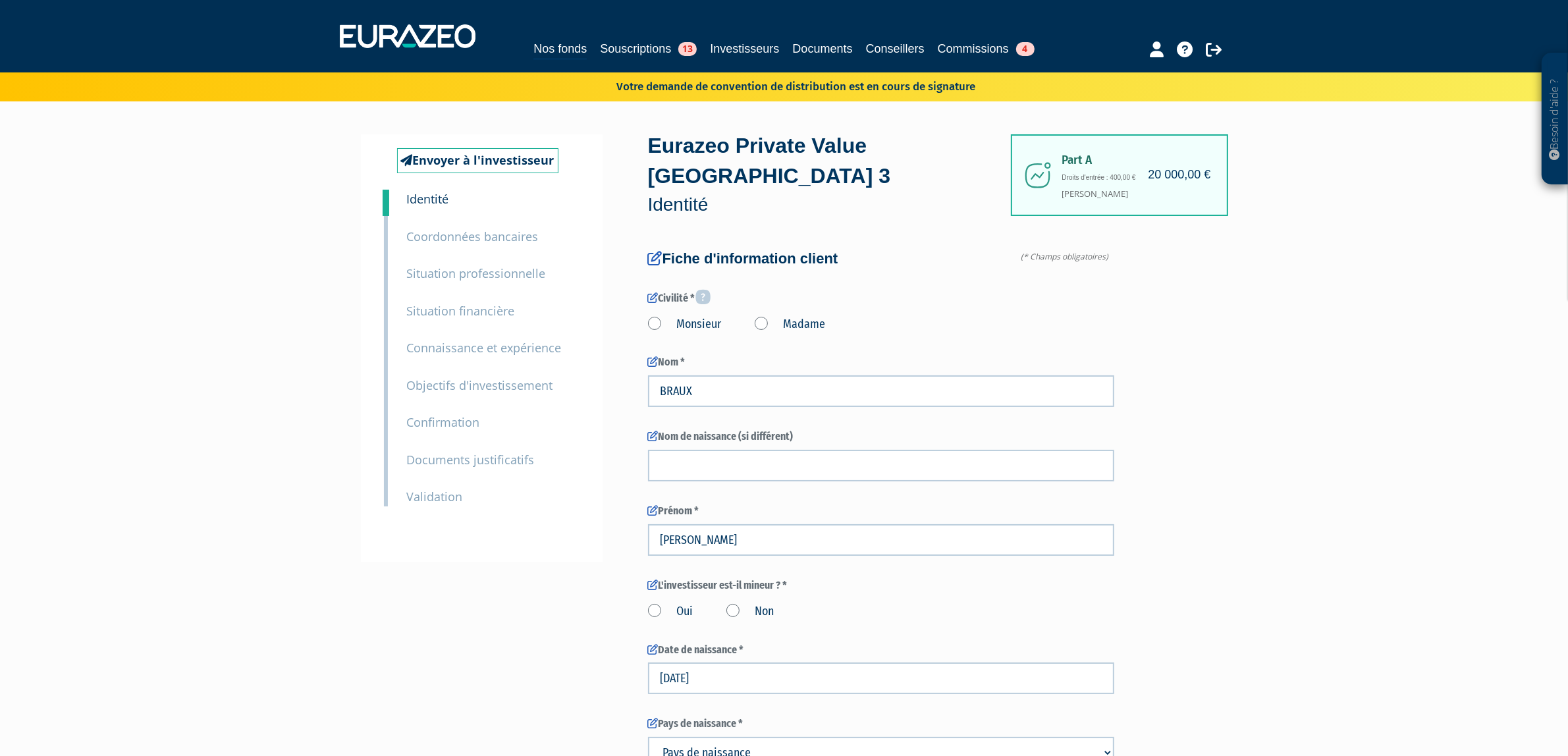
click at [445, 462] on small "Documents justificatifs" at bounding box center [471, 459] width 128 height 16
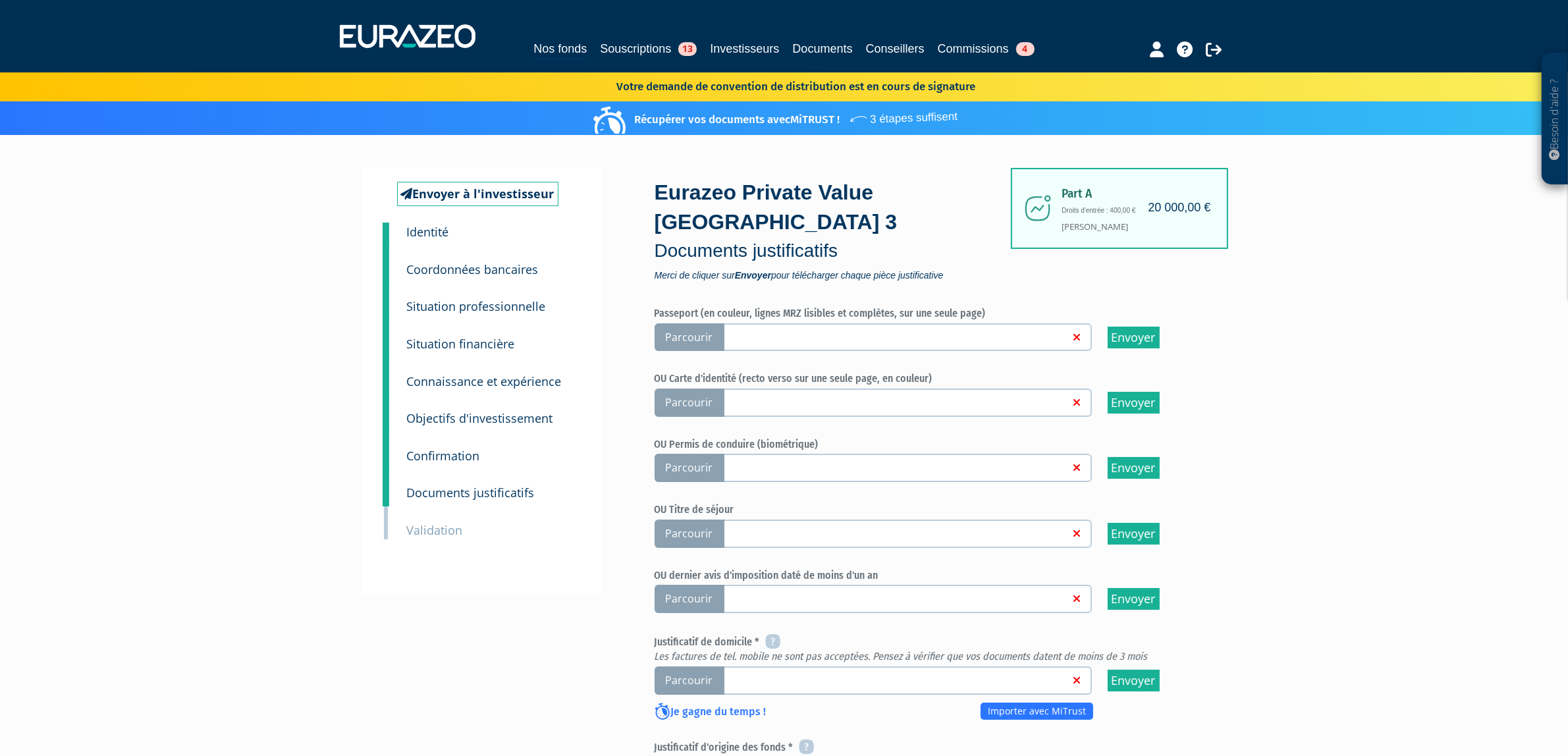
click at [1388, 256] on div "Besoin d'aide ? × J'ai besoin d'aide Si vous avez une question à propos du fonc…" at bounding box center [784, 534] width 1568 height 1068
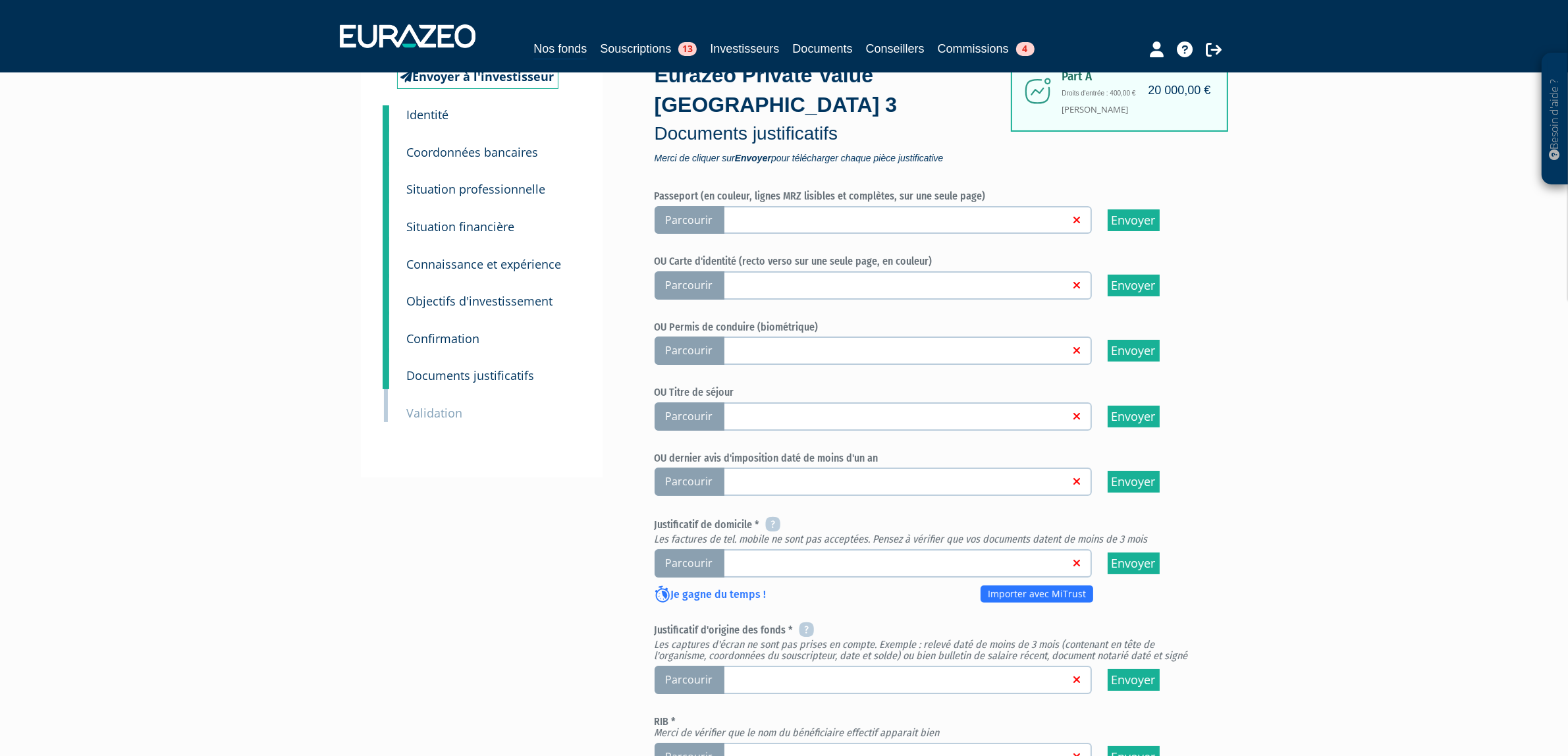
scroll to position [141, 0]
